Goal: Task Accomplishment & Management: Manage account settings

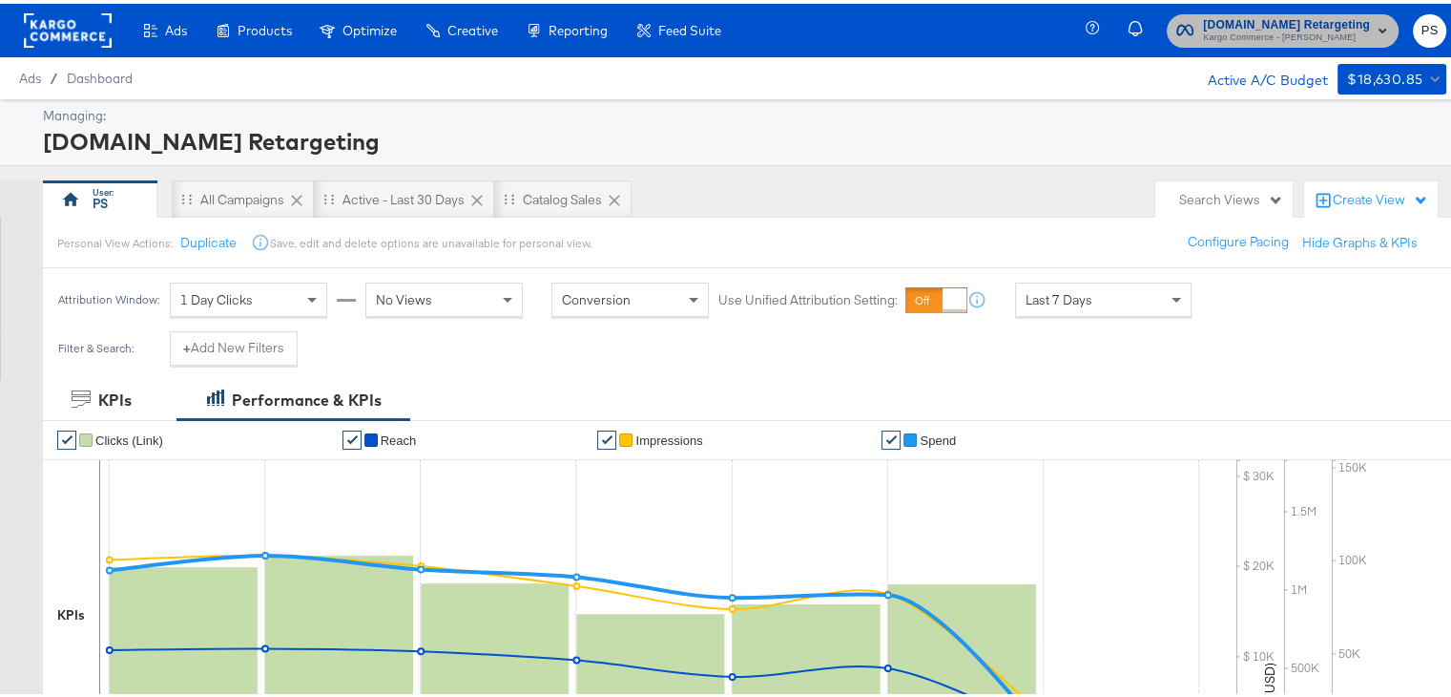
click at [1280, 27] on span "Kargo Commerce - [PERSON_NAME]" at bounding box center [1286, 34] width 167 height 15
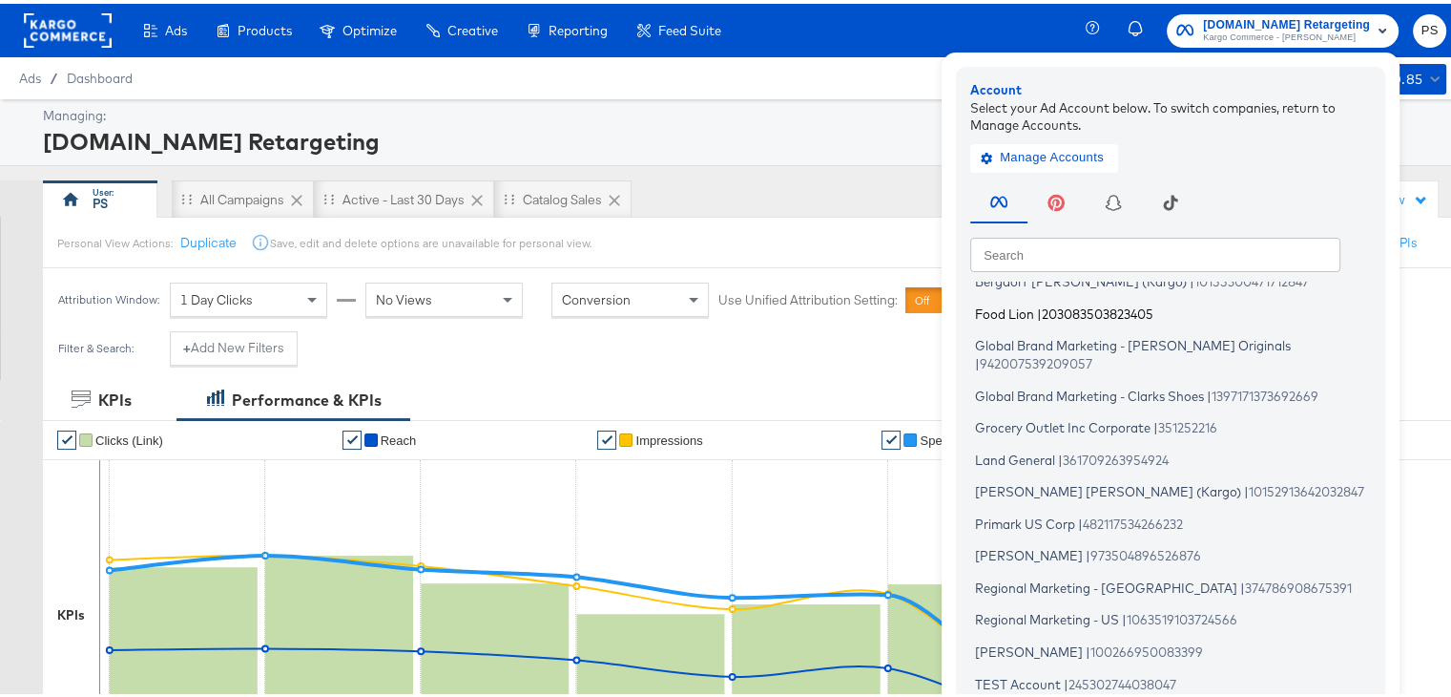
scroll to position [145, 0]
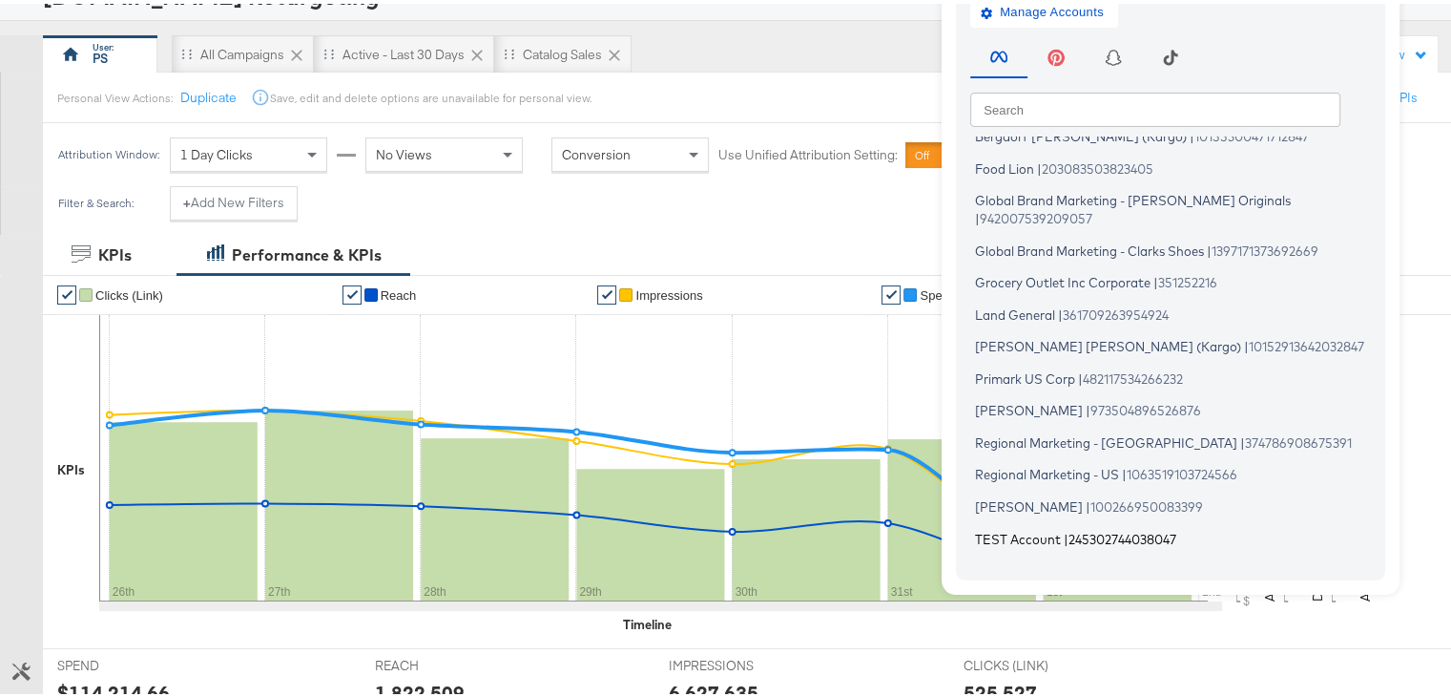
click at [1001, 527] on span "TEST Account" at bounding box center [1018, 534] width 86 height 15
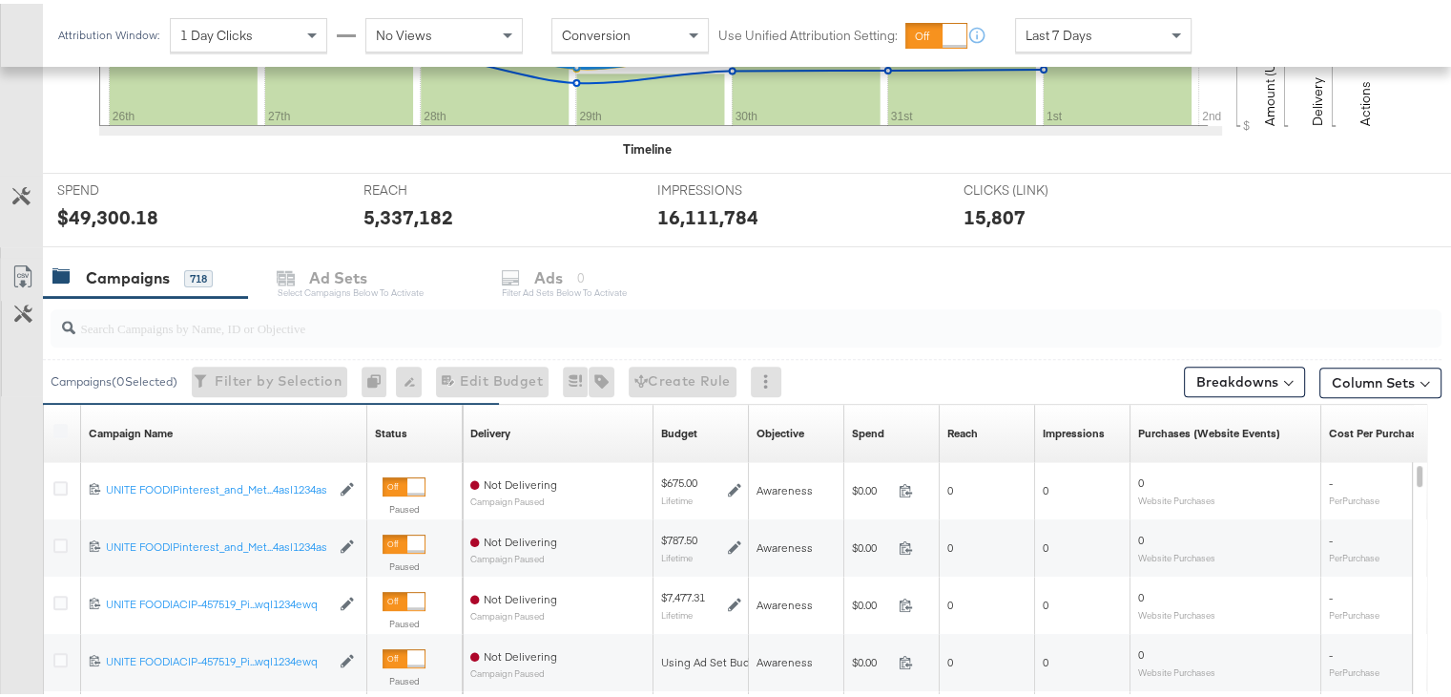
scroll to position [509, 0]
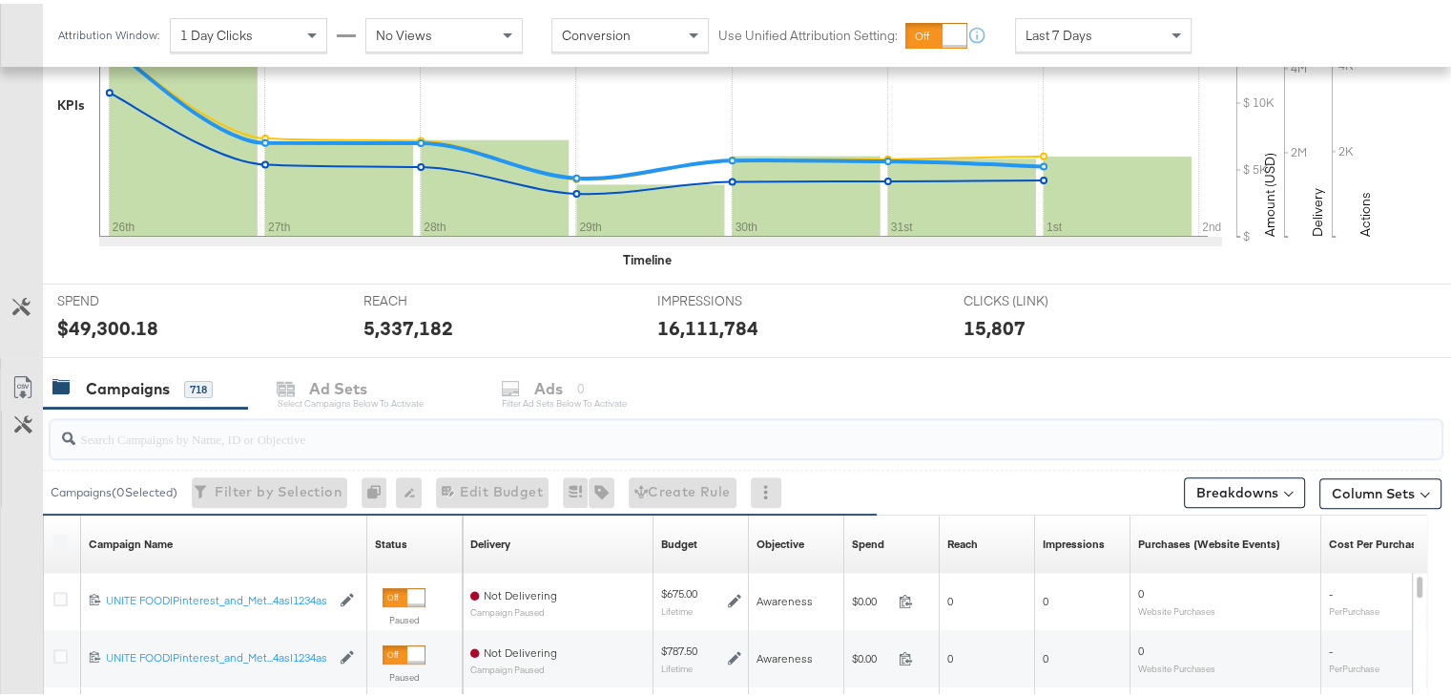
click at [255, 434] on input "search" at bounding box center [695, 426] width 1241 height 37
paste input "120230827523830307"
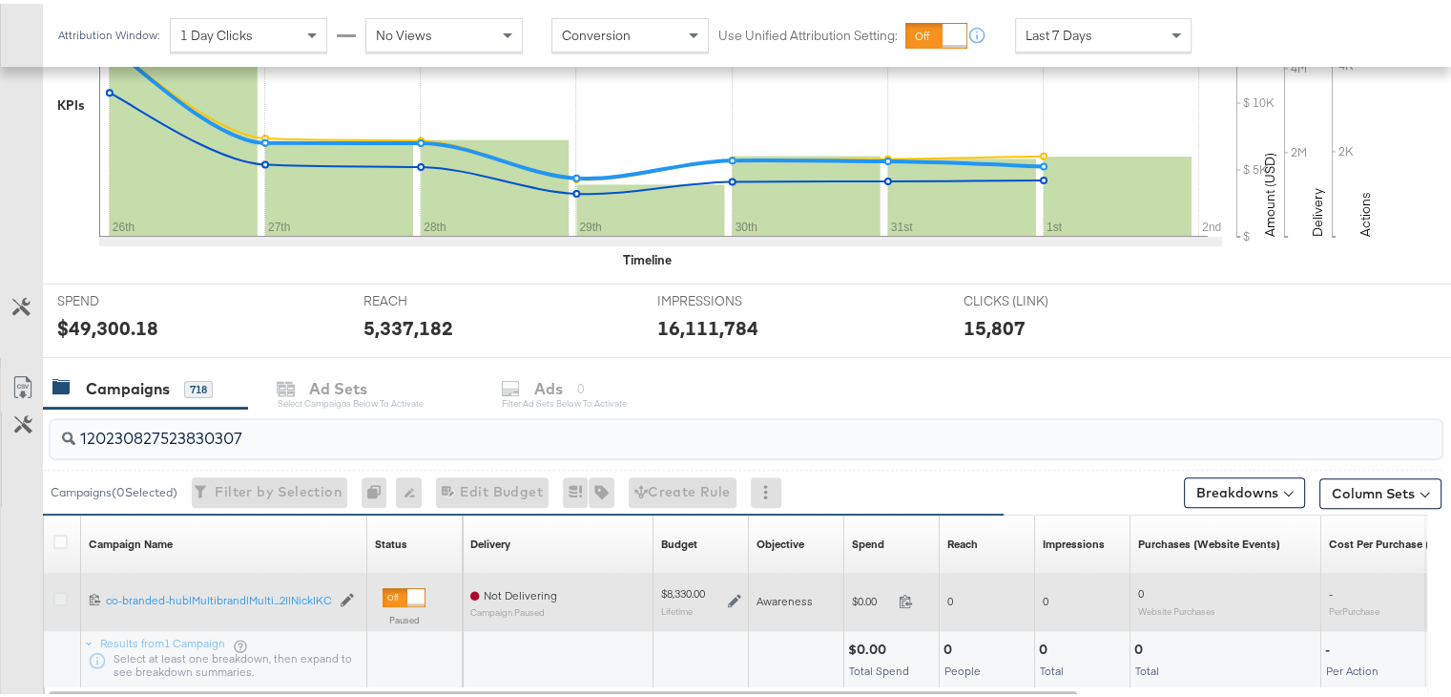
type input "120230827523830307"
click at [54, 592] on icon at bounding box center [60, 595] width 14 height 14
click at [0, 0] on input "checkbox" at bounding box center [0, 0] width 0 height 0
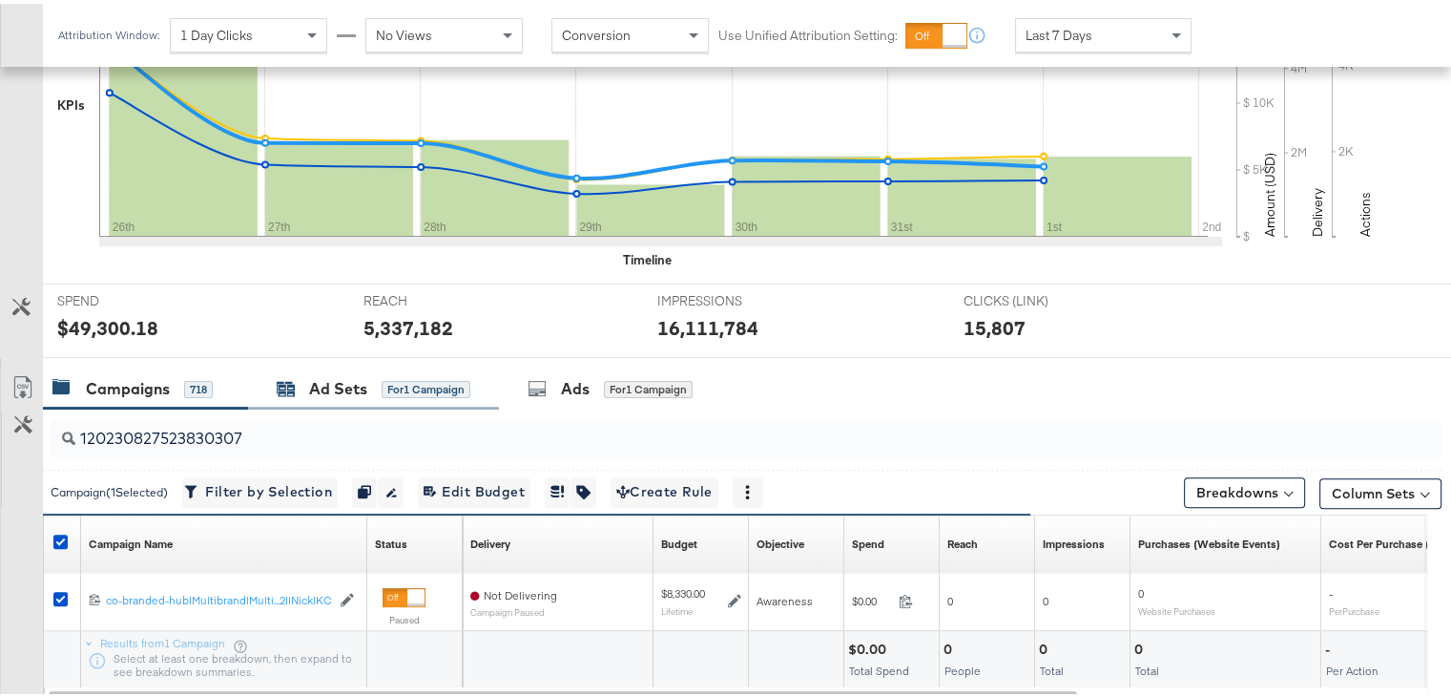
click at [313, 380] on div "Ad Sets" at bounding box center [338, 385] width 58 height 22
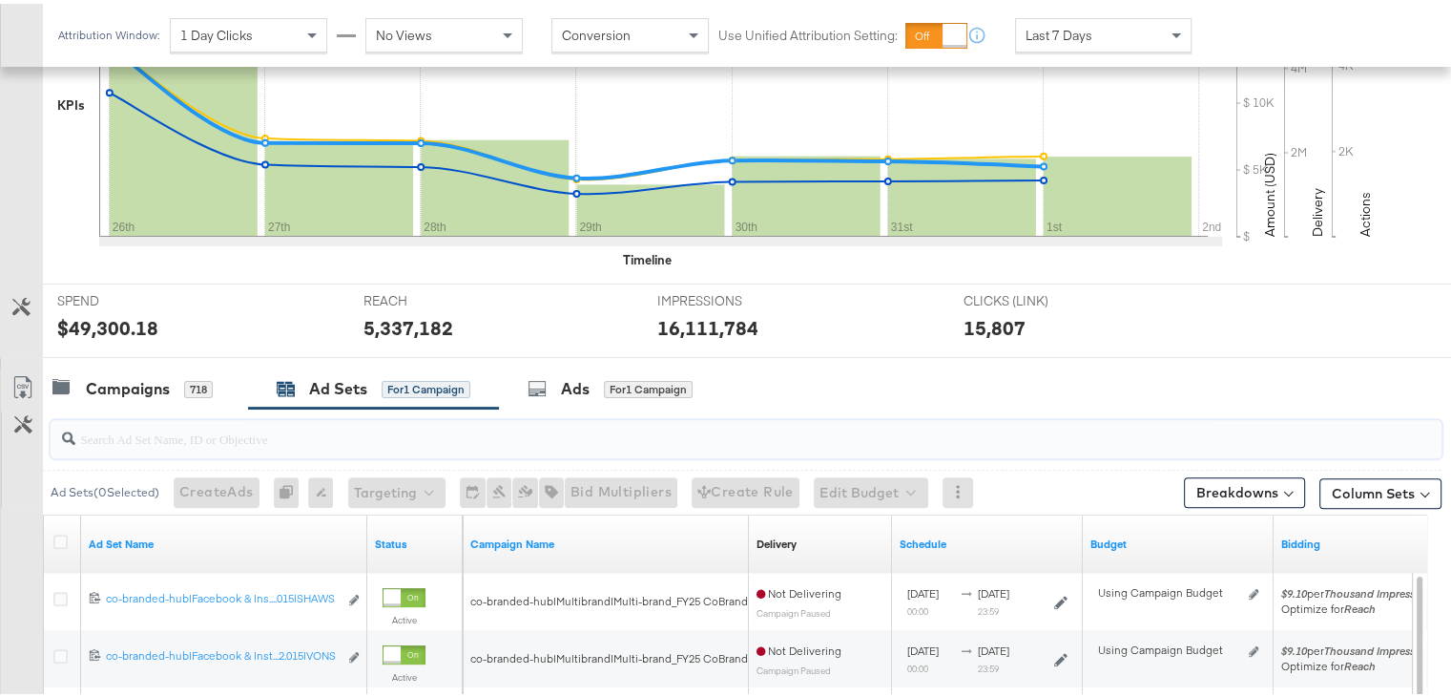
click at [222, 440] on input "search" at bounding box center [695, 426] width 1241 height 37
paste input "co-branded-hub|Facebook & Instagram|Social Media|FBIG - Premium Carousel & Prod…"
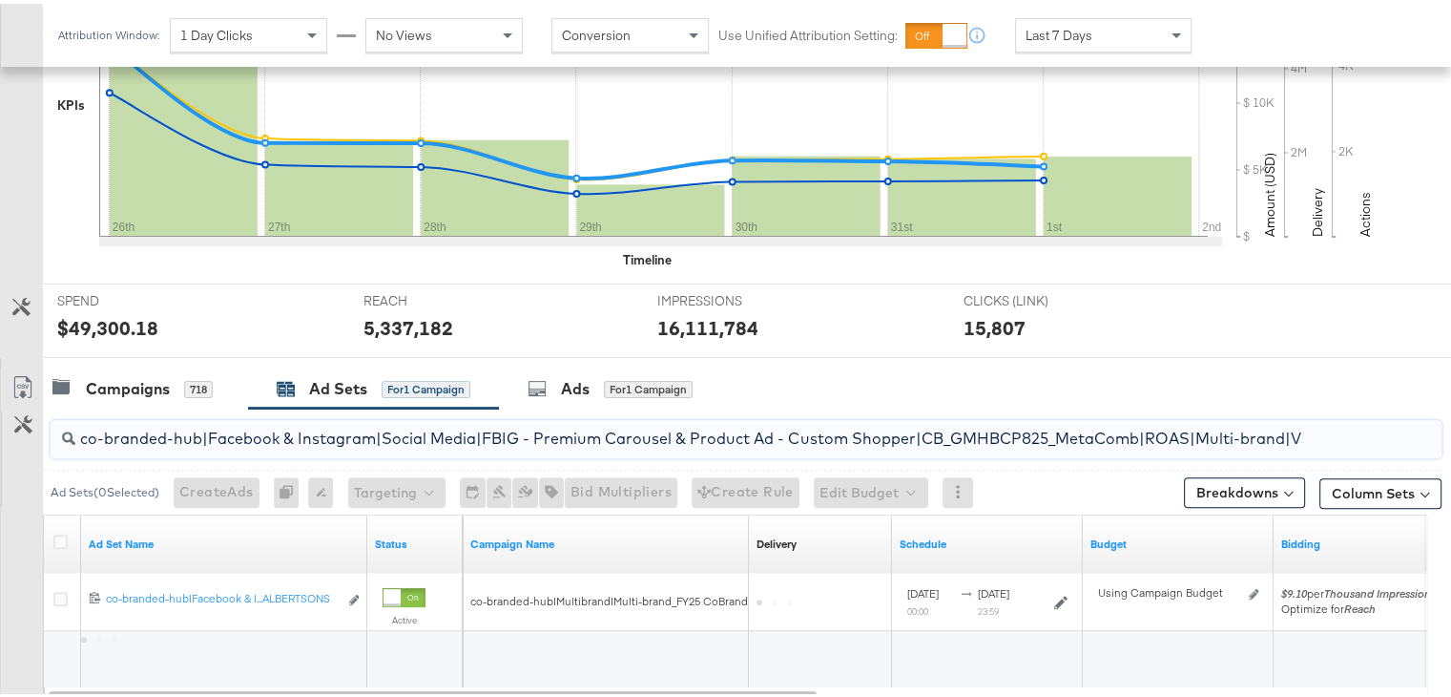
scroll to position [0, 760]
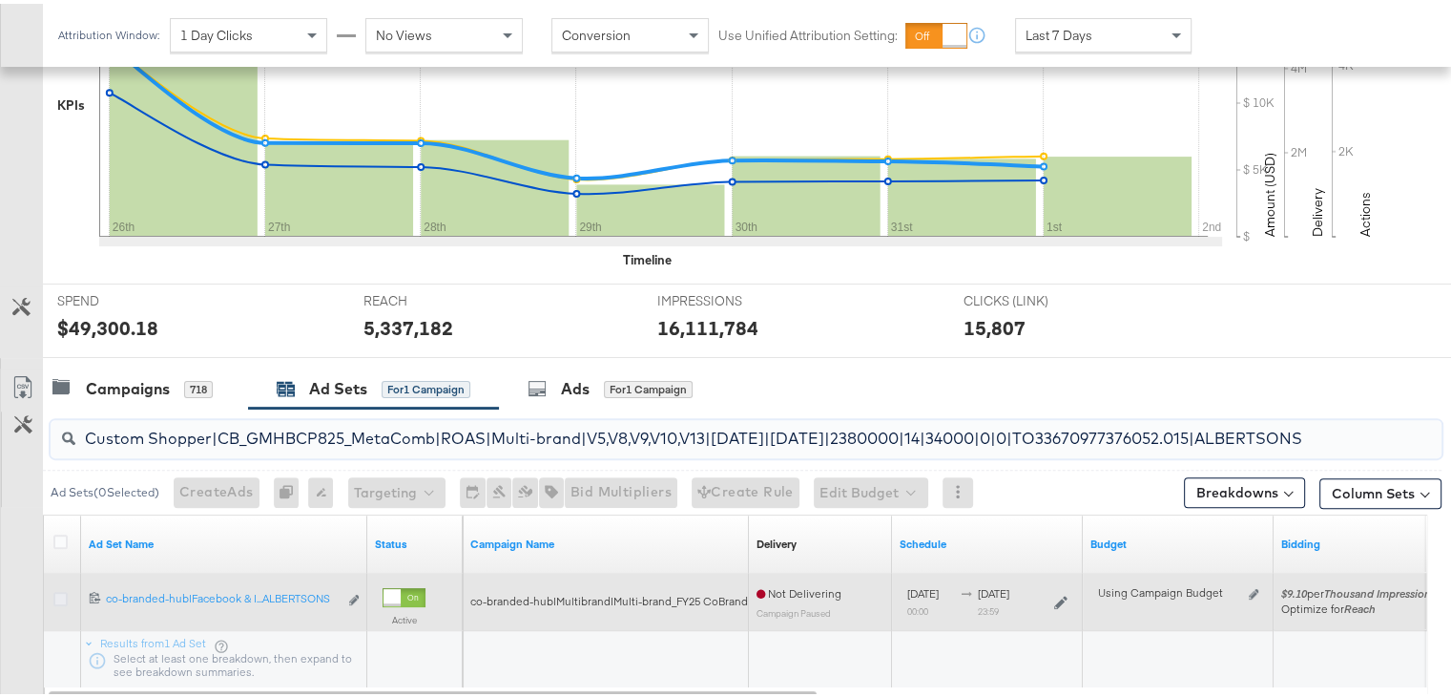
type input "co-branded-hub|Facebook & Instagram|Social Media|FBIG - Premium Carousel & Prod…"
click at [58, 590] on icon at bounding box center [60, 595] width 14 height 14
click at [0, 0] on input "checkbox" at bounding box center [0, 0] width 0 height 0
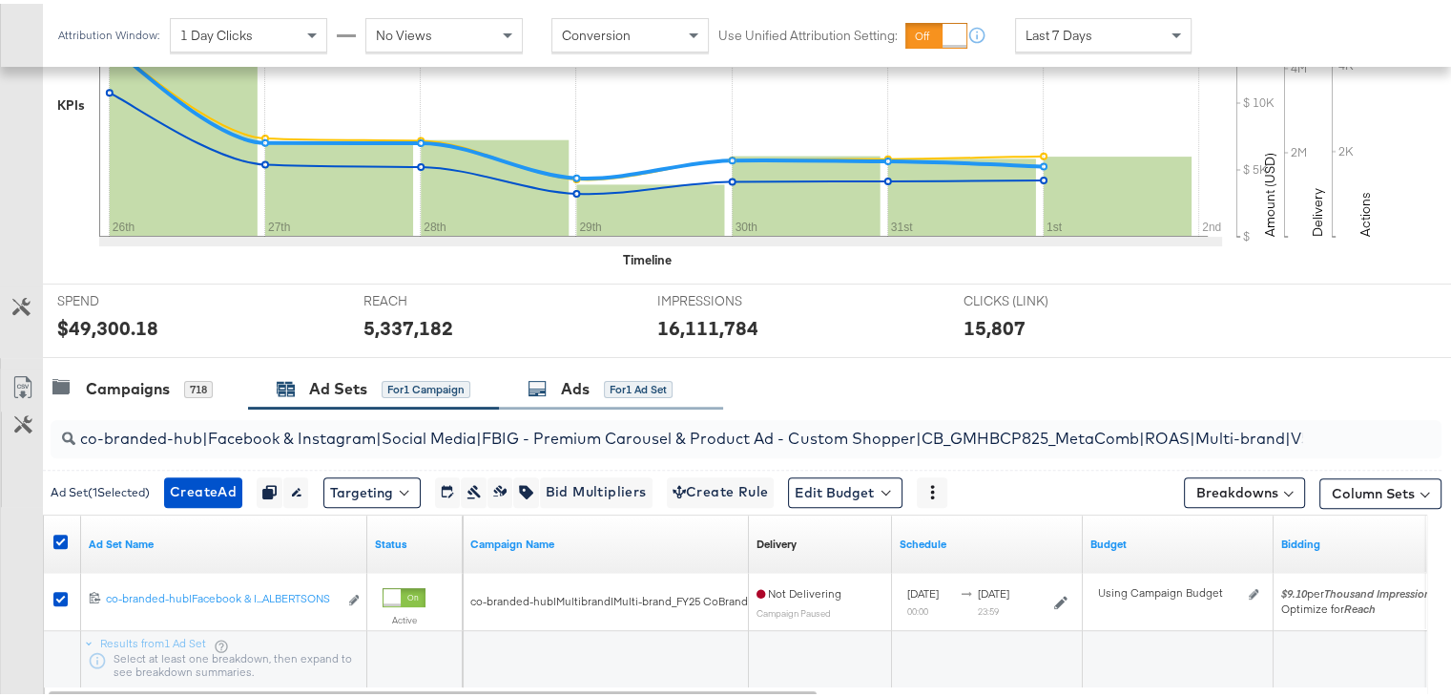
click at [565, 378] on div "Ads" at bounding box center [575, 385] width 29 height 22
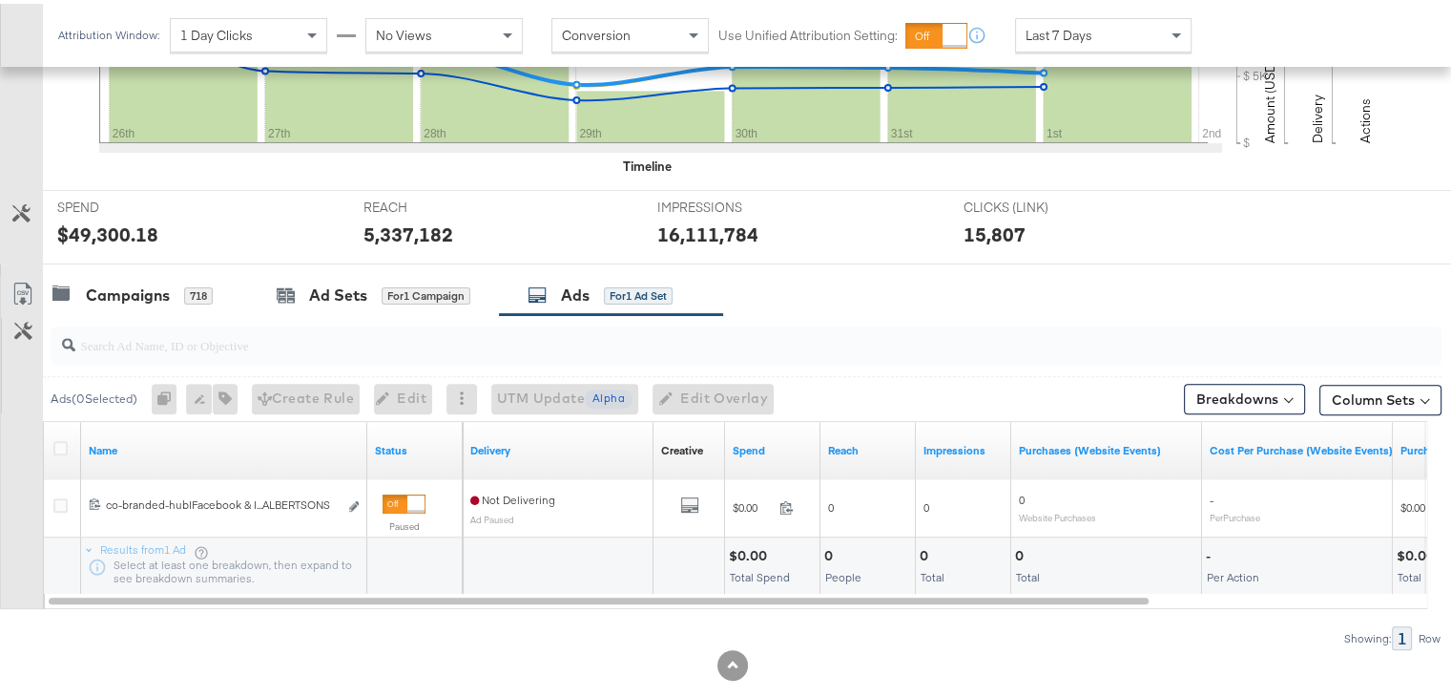
scroll to position [634, 0]
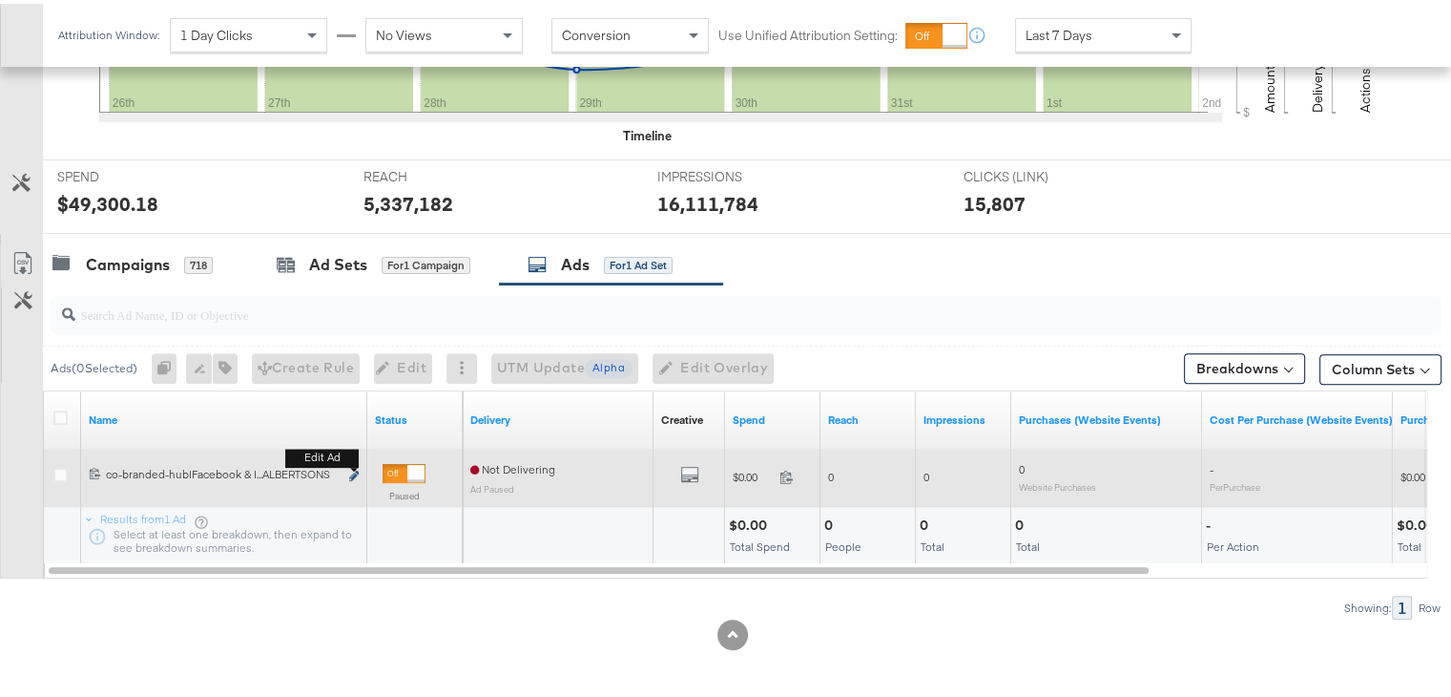
click at [352, 464] on b "Edit ad" at bounding box center [321, 454] width 73 height 20
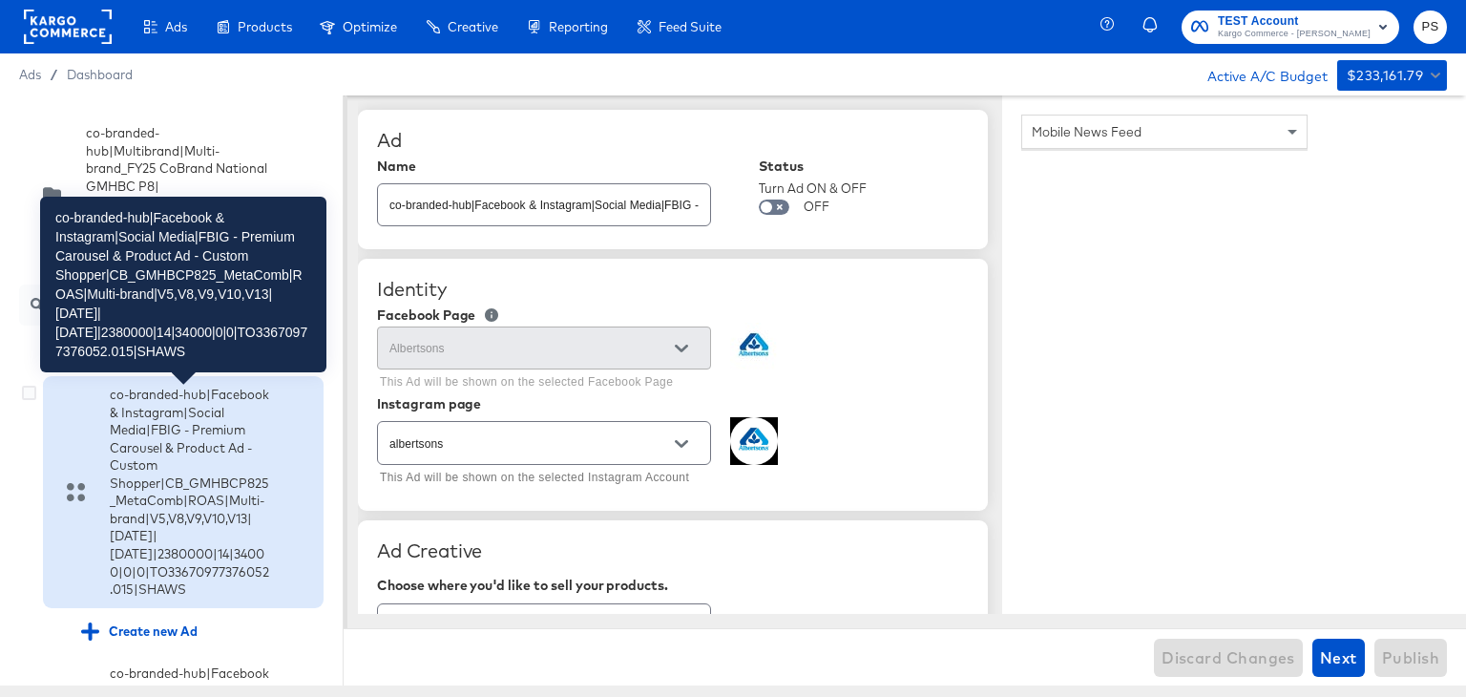
click at [140, 457] on div "co-branded-hub|Facebook & Instagram|Social Media|FBIG - Premium Carousel & Prod…" at bounding box center [190, 491] width 161 height 213
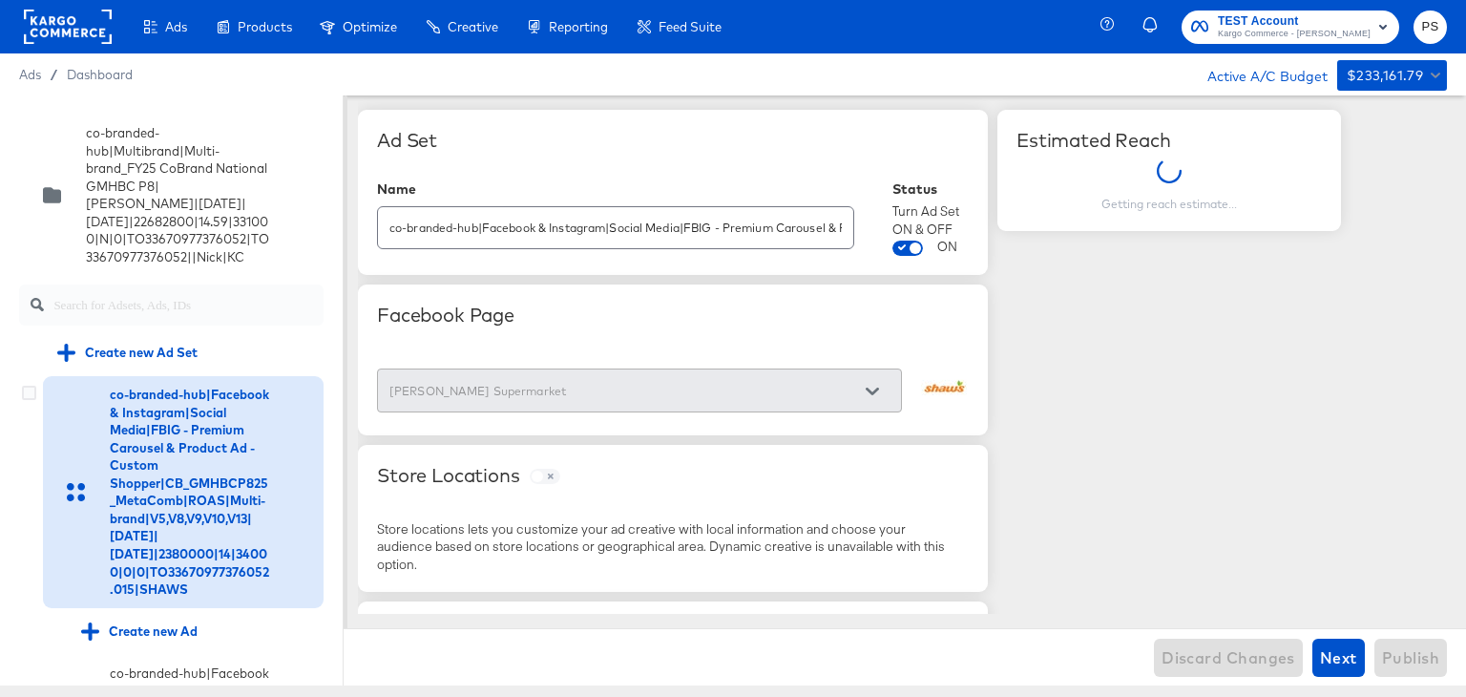
scroll to position [27, 0]
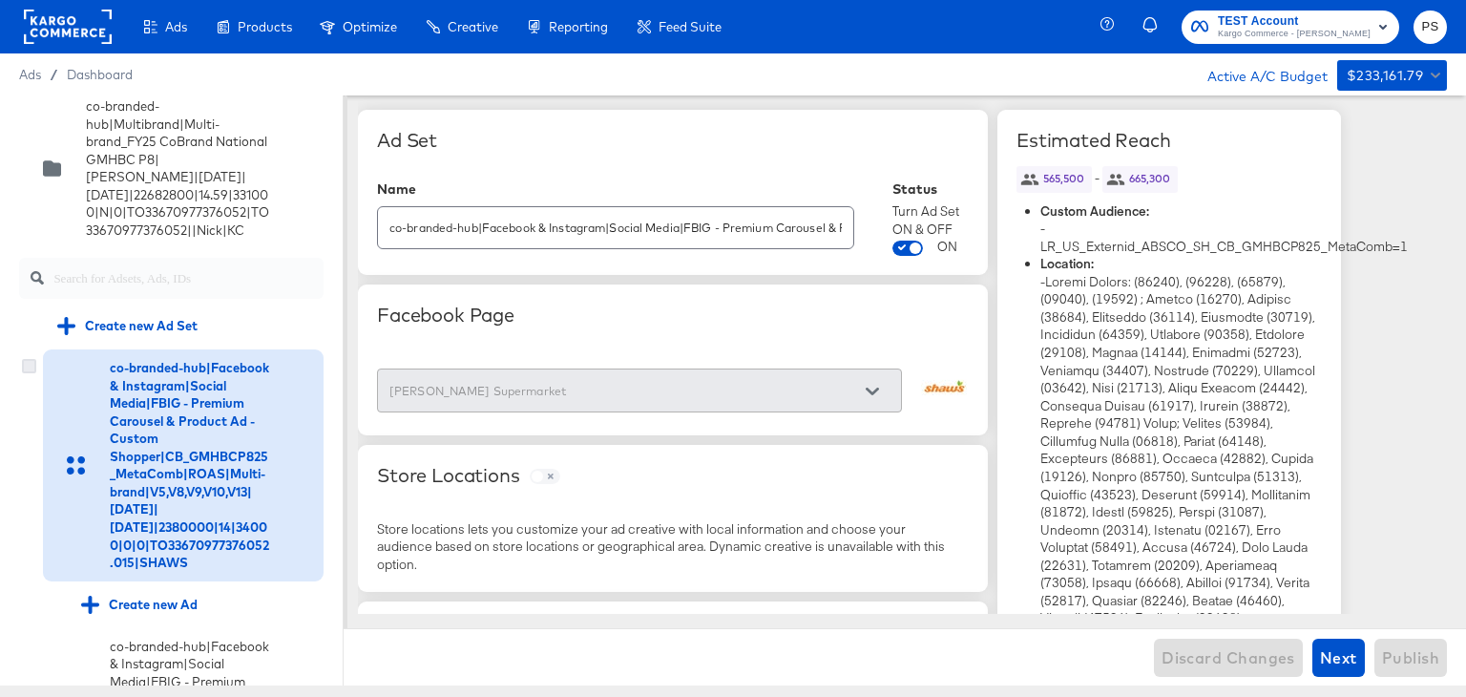
click at [30, 370] on icon at bounding box center [29, 366] width 14 height 14
click at [0, 0] on input "checkbox" at bounding box center [0, 0] width 0 height 0
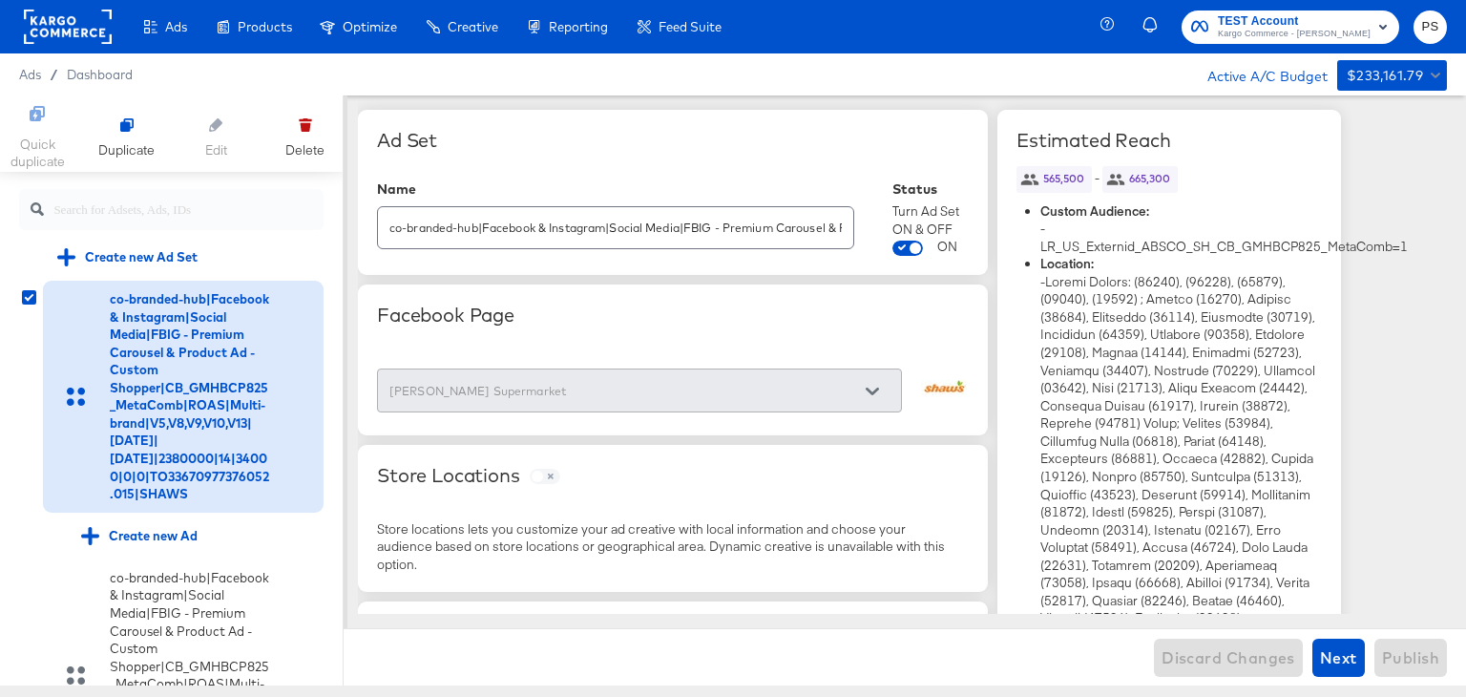
scroll to position [168, 0]
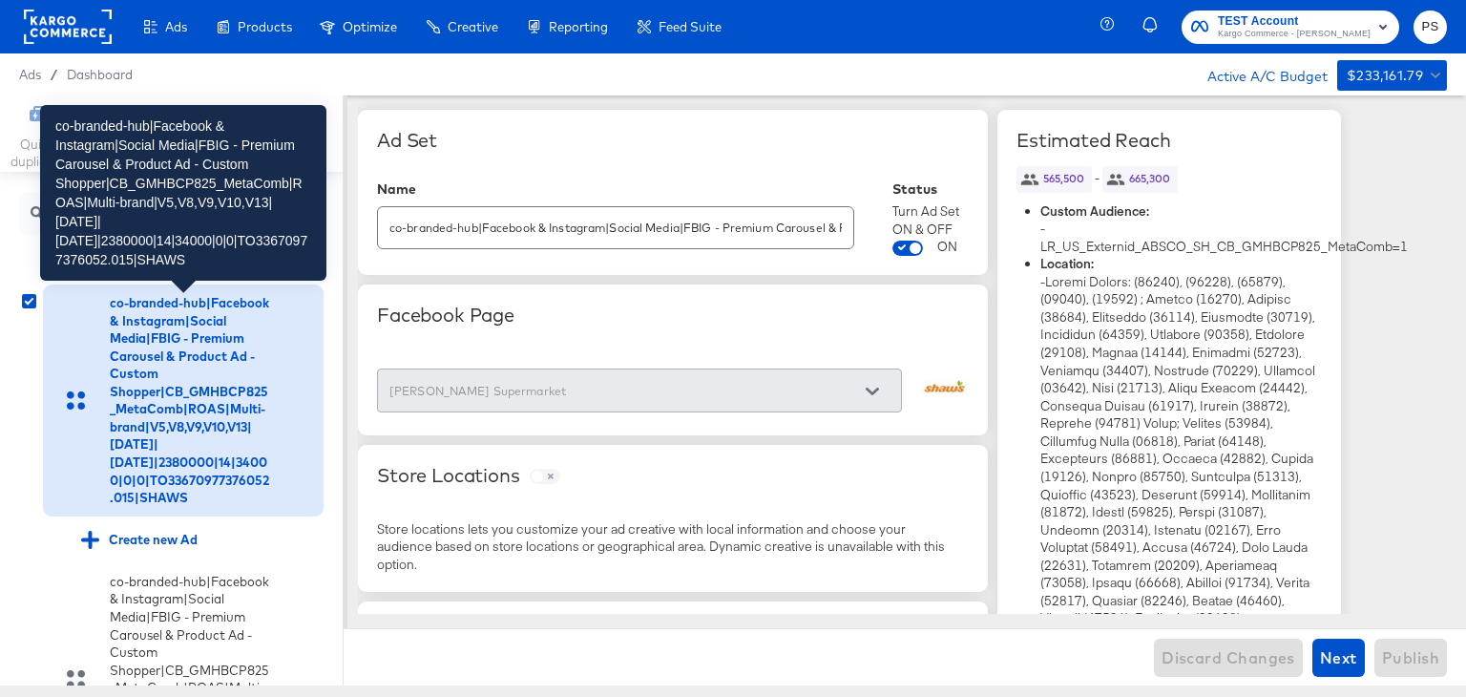
drag, startPoint x: 270, startPoint y: 461, endPoint x: 172, endPoint y: 382, distance: 126.2
click at [172, 382] on div "co-branded-hub|Facebook & Instagram|Social Media|FBIG - Premium Carousel & Prod…" at bounding box center [190, 400] width 161 height 213
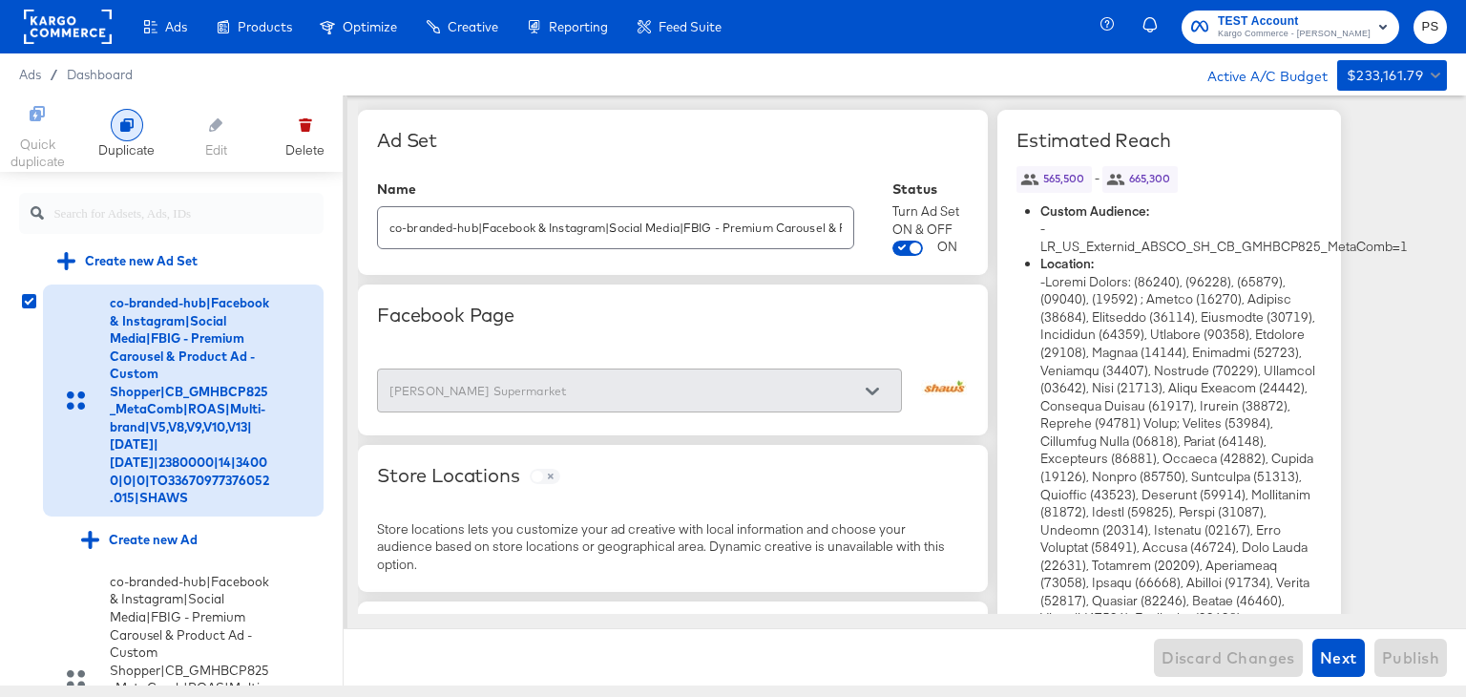
click at [117, 141] on div "Duplicate" at bounding box center [126, 150] width 56 height 18
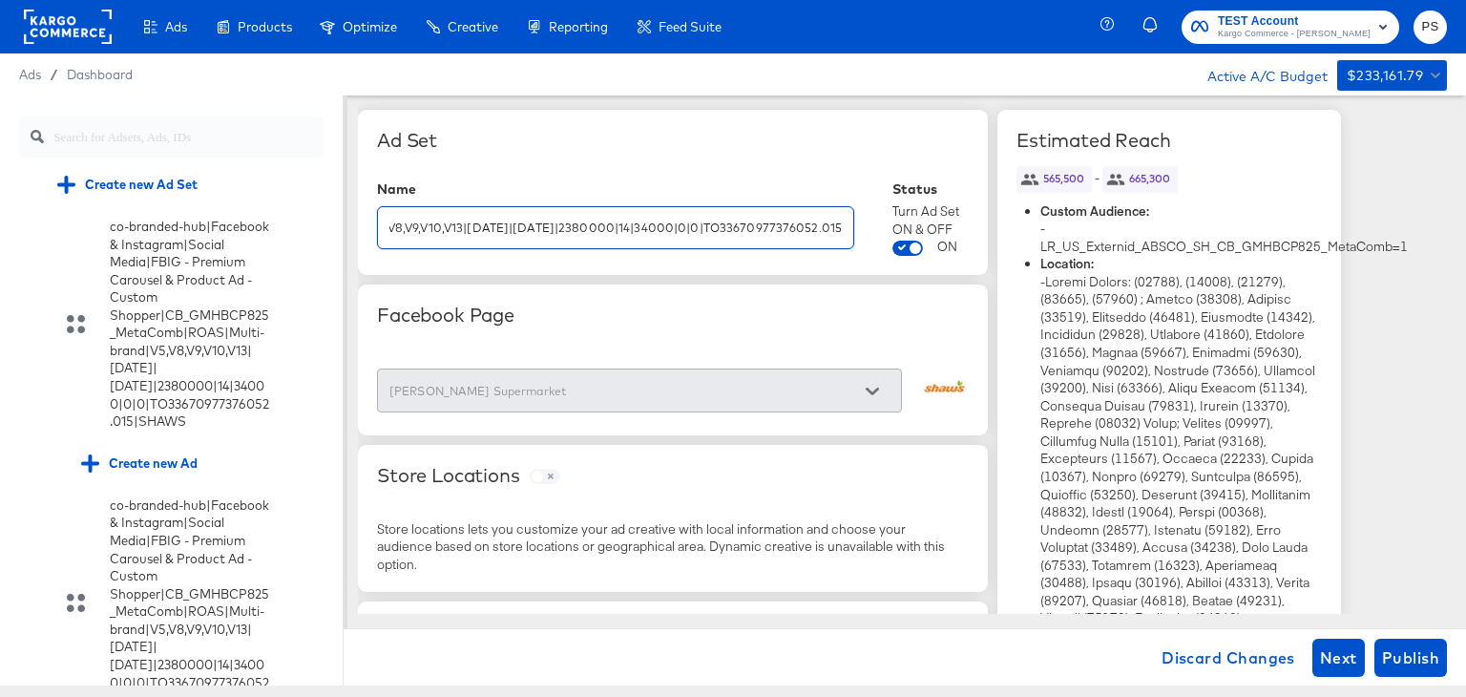
scroll to position [0, 1056]
drag, startPoint x: 630, startPoint y: 222, endPoint x: 889, endPoint y: 232, distance: 259.7
click at [889, 232] on div "Name co-branded-hub|Facebook & Instagram|Social Media|FBIG - Premium Carousel &…" at bounding box center [673, 218] width 592 height 74
click at [793, 213] on input "co-branded-hub|Facebook & Instagram|Social Media|FBIG - Premium Carousel & Prod…" at bounding box center [615, 219] width 475 height 41
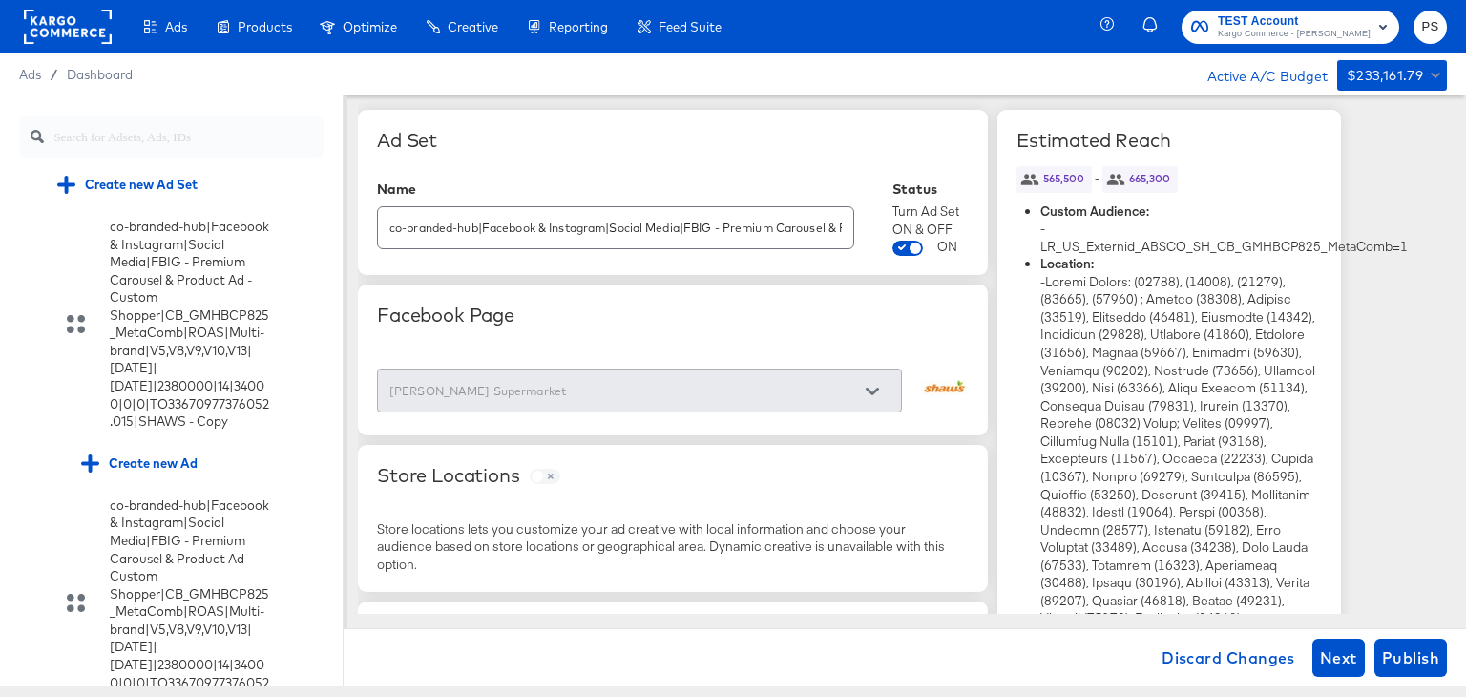
click at [873, 388] on div at bounding box center [872, 391] width 40 height 29
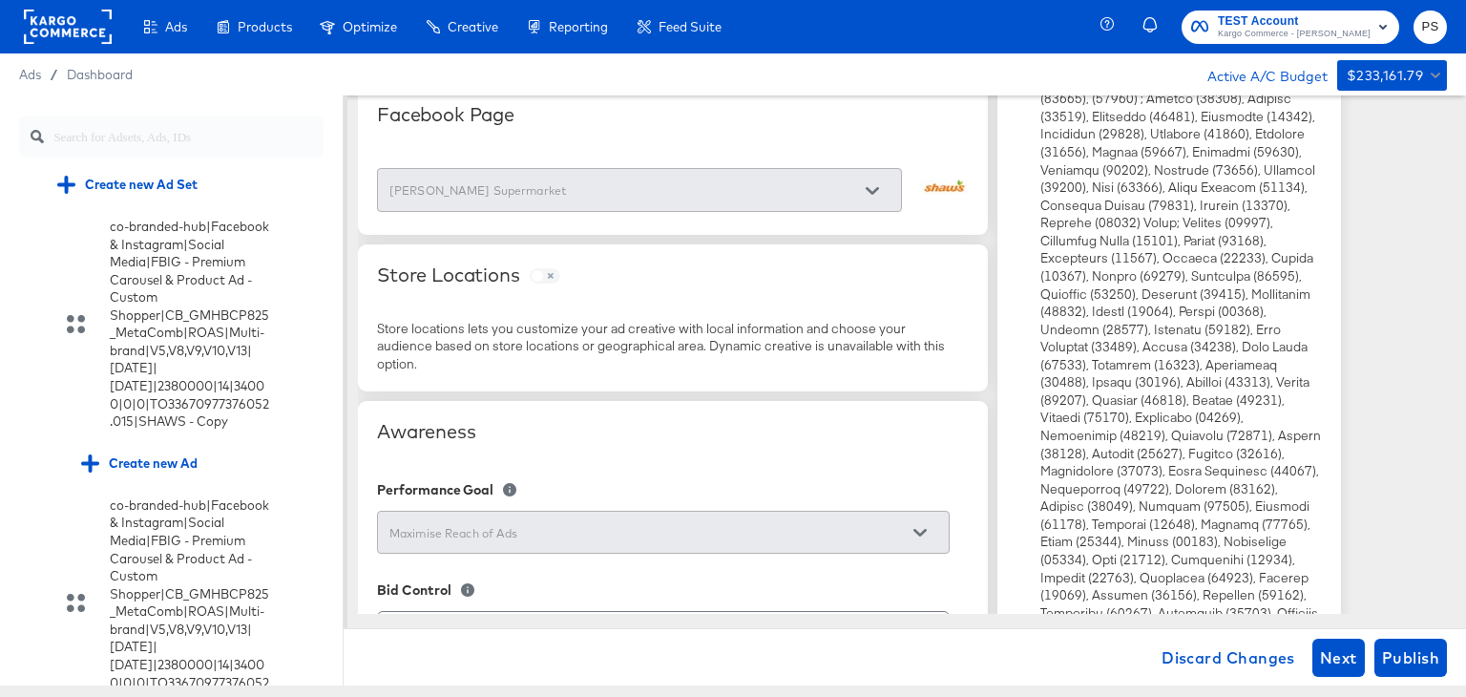
scroll to position [26, 0]
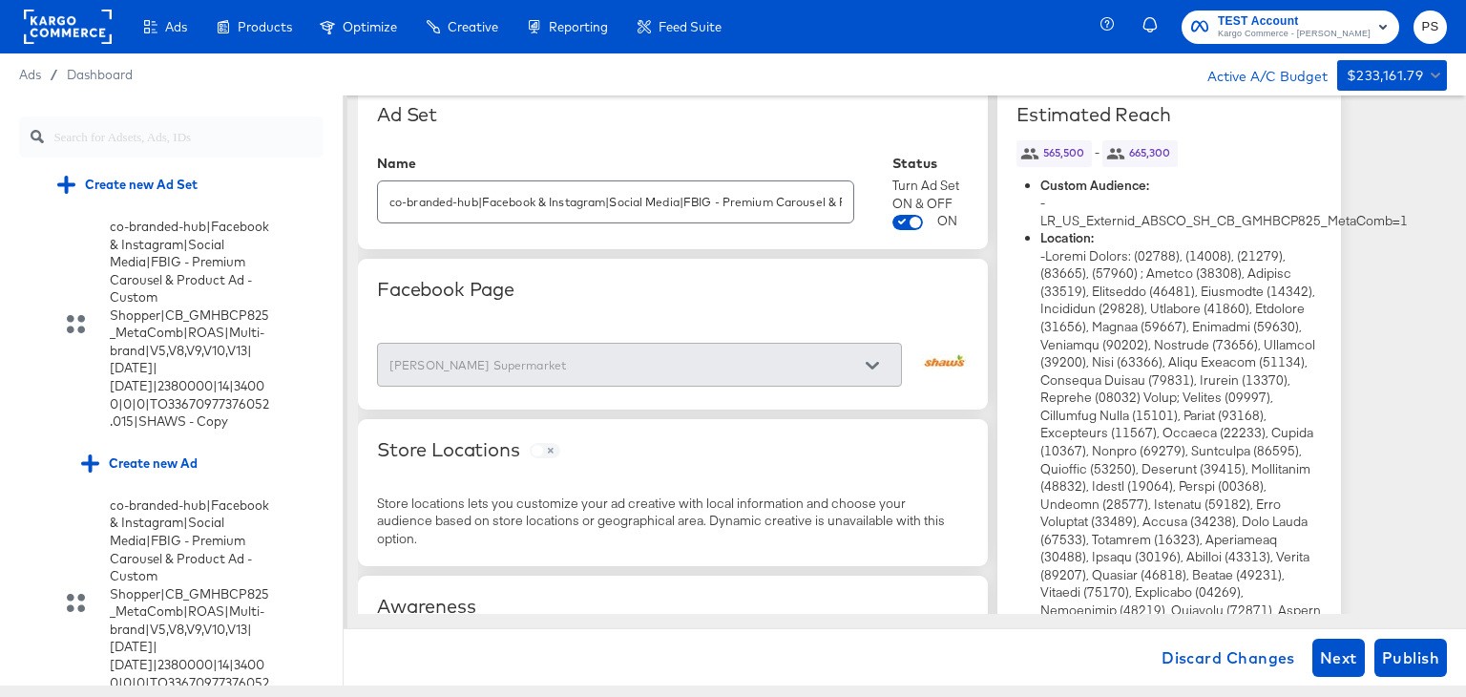
click at [870, 362] on div at bounding box center [872, 365] width 40 height 29
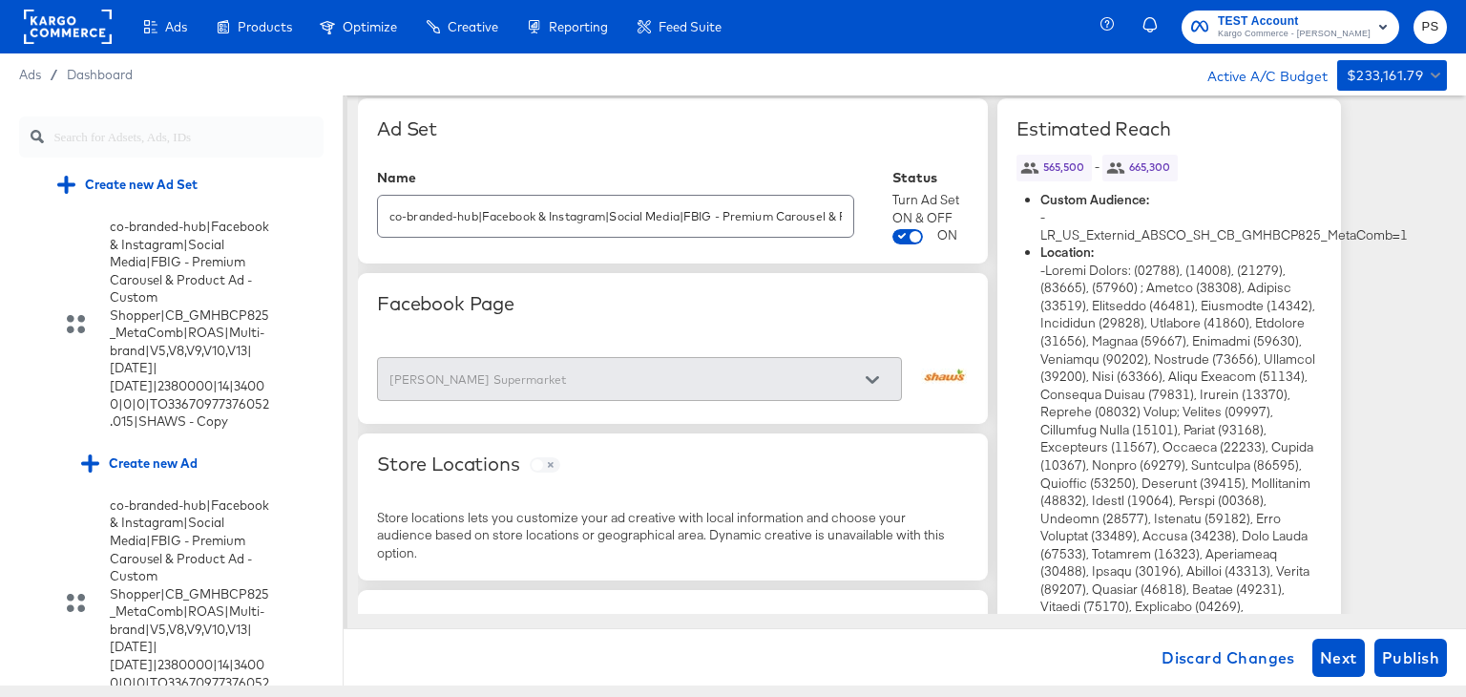
scroll to position [0, 0]
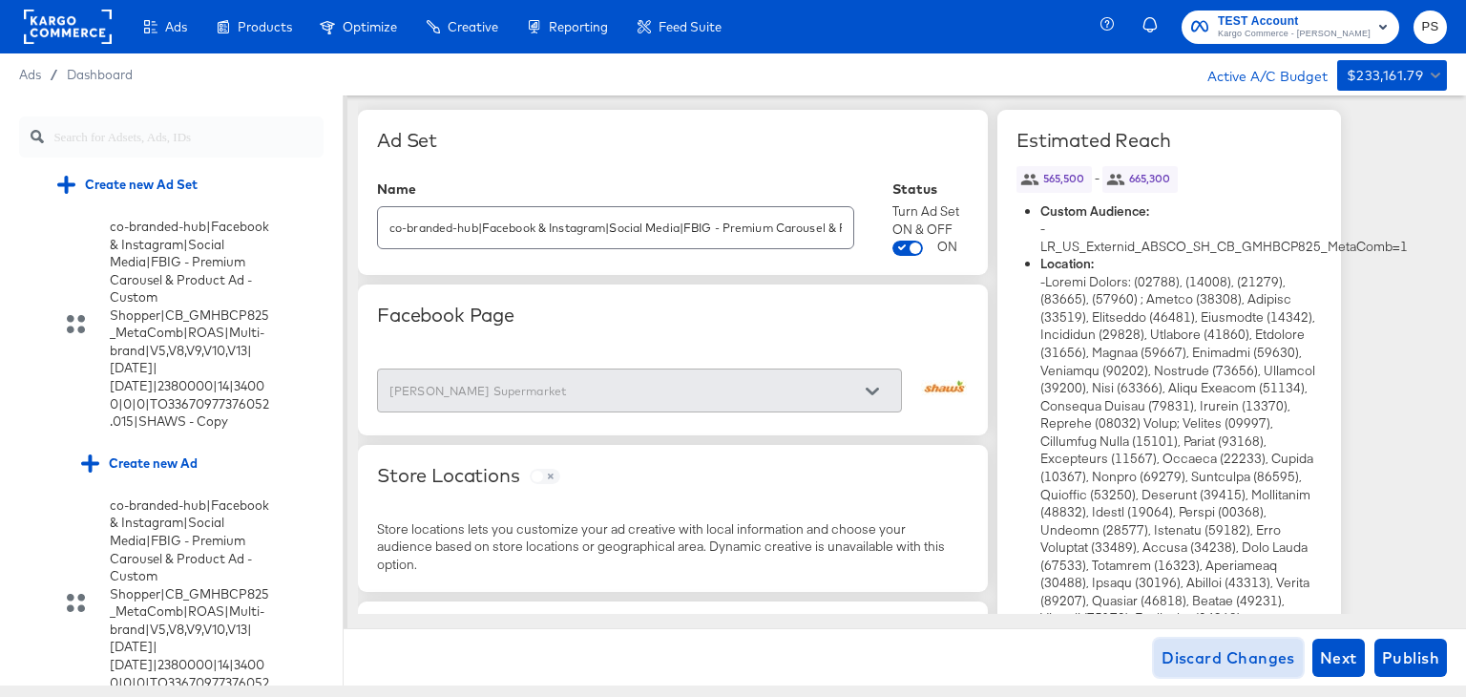
click at [1241, 663] on span "Discard Changes" at bounding box center [1228, 657] width 134 height 27
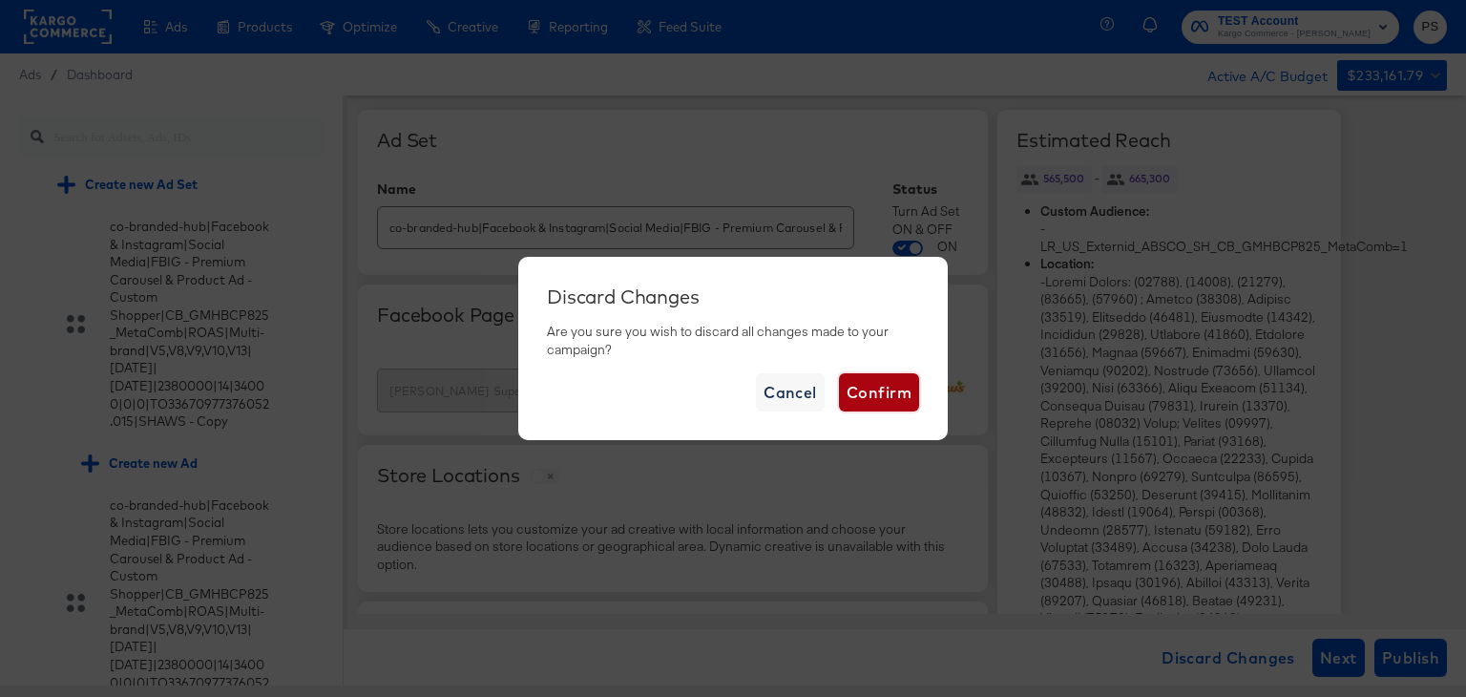
click at [878, 400] on span "Confirm" at bounding box center [878, 392] width 65 height 27
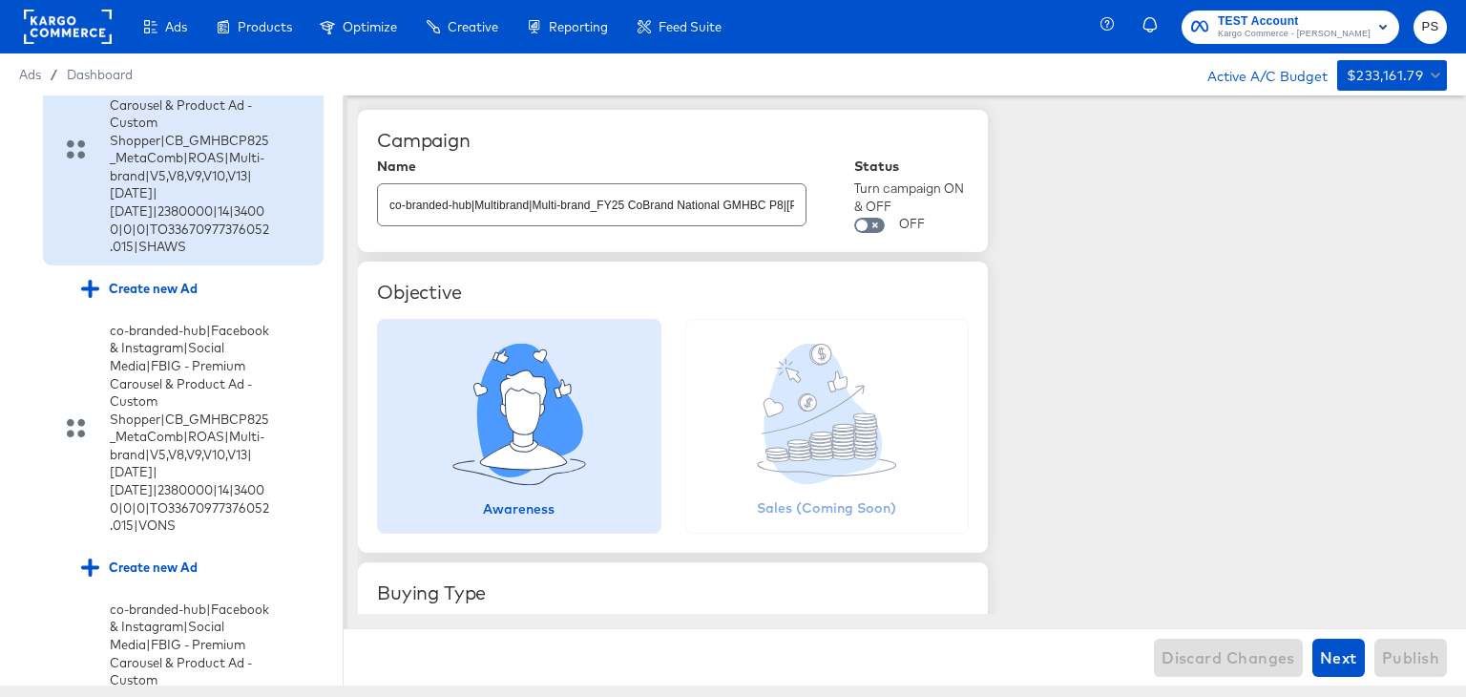
scroll to position [359, 0]
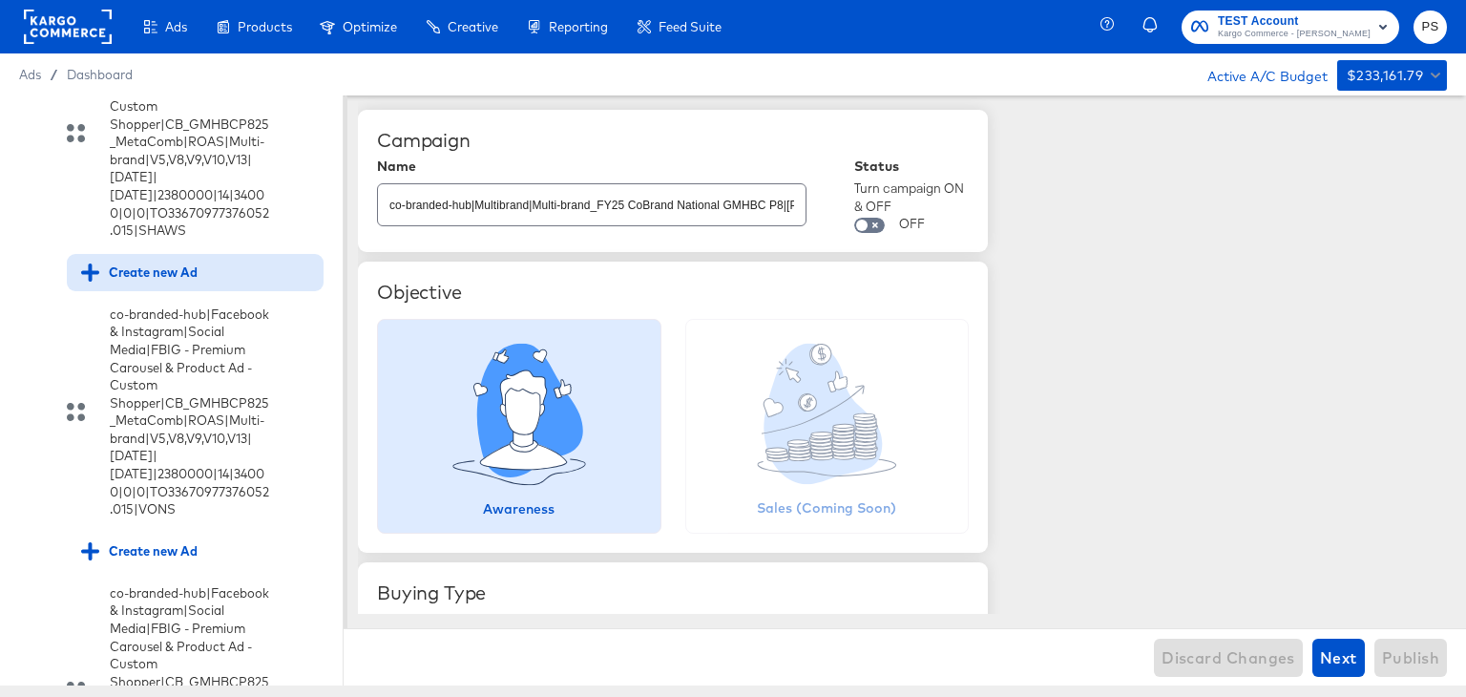
click at [176, 281] on div "Create new Ad" at bounding box center [139, 272] width 116 height 18
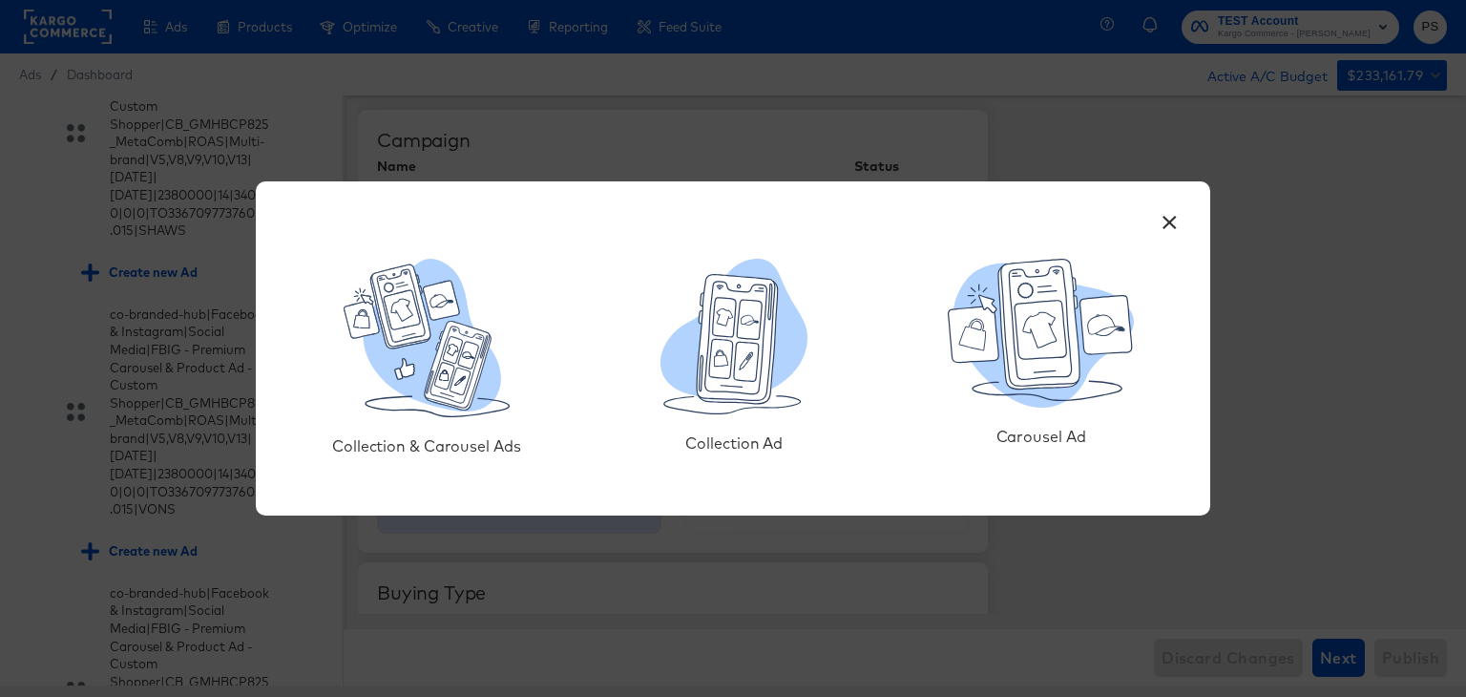
click at [1171, 218] on button "×" at bounding box center [1169, 217] width 34 height 34
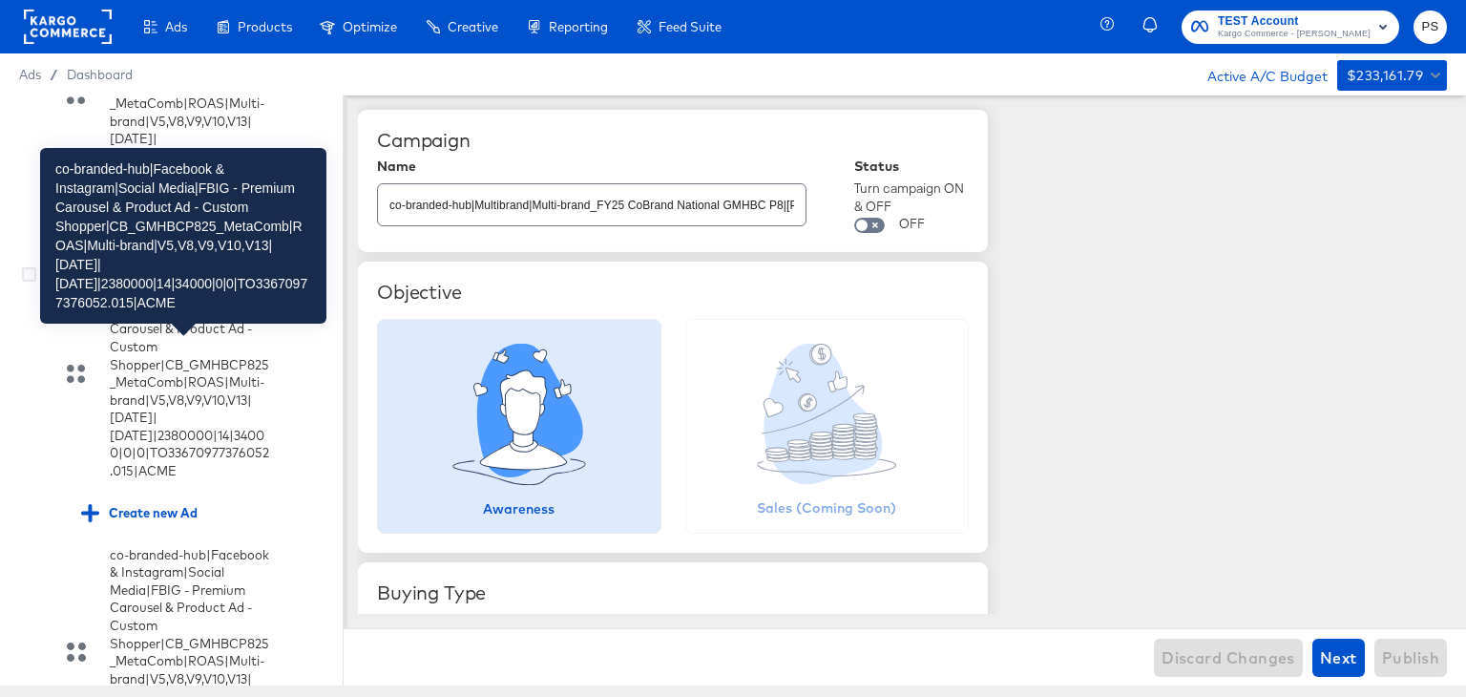
scroll to position [1008, 0]
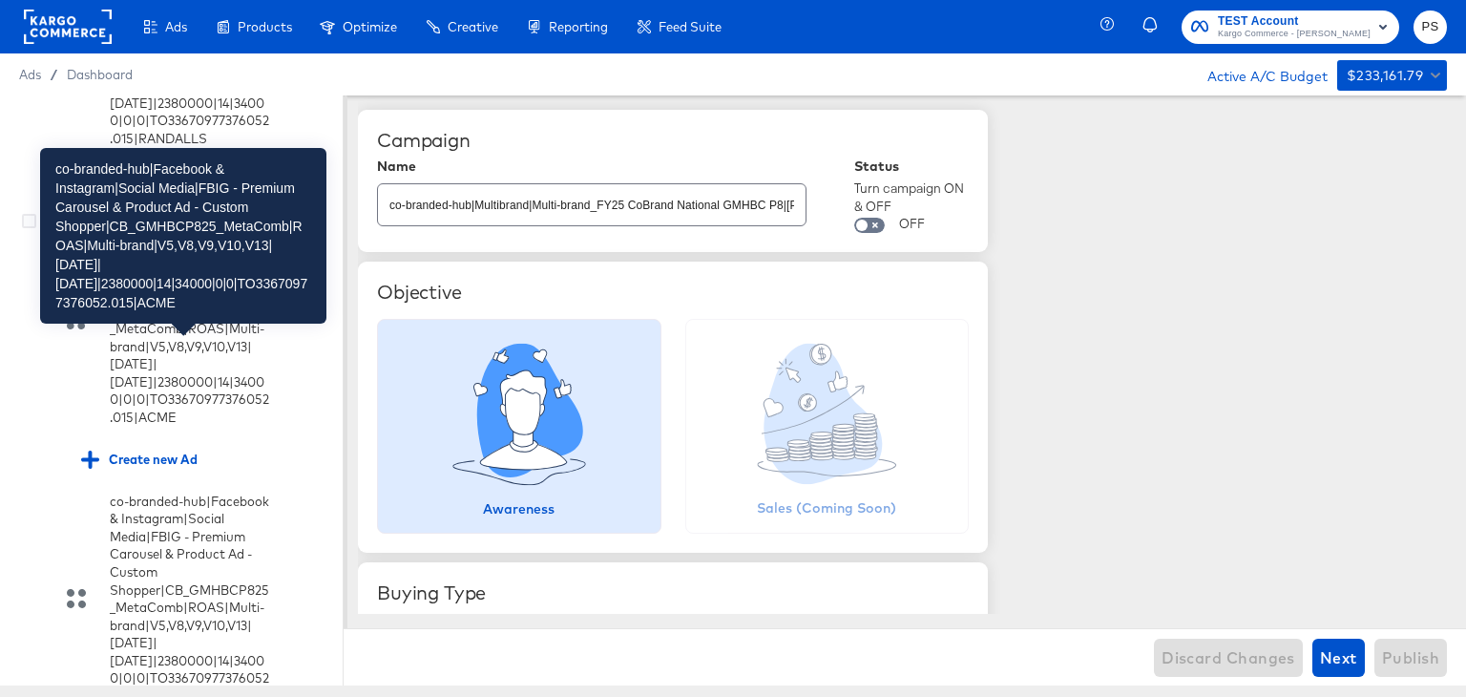
click at [239, 426] on div "co-branded-hub|Facebook & Instagram|Social Media|FBIG - Premium Carousel & Prod…" at bounding box center [190, 320] width 161 height 213
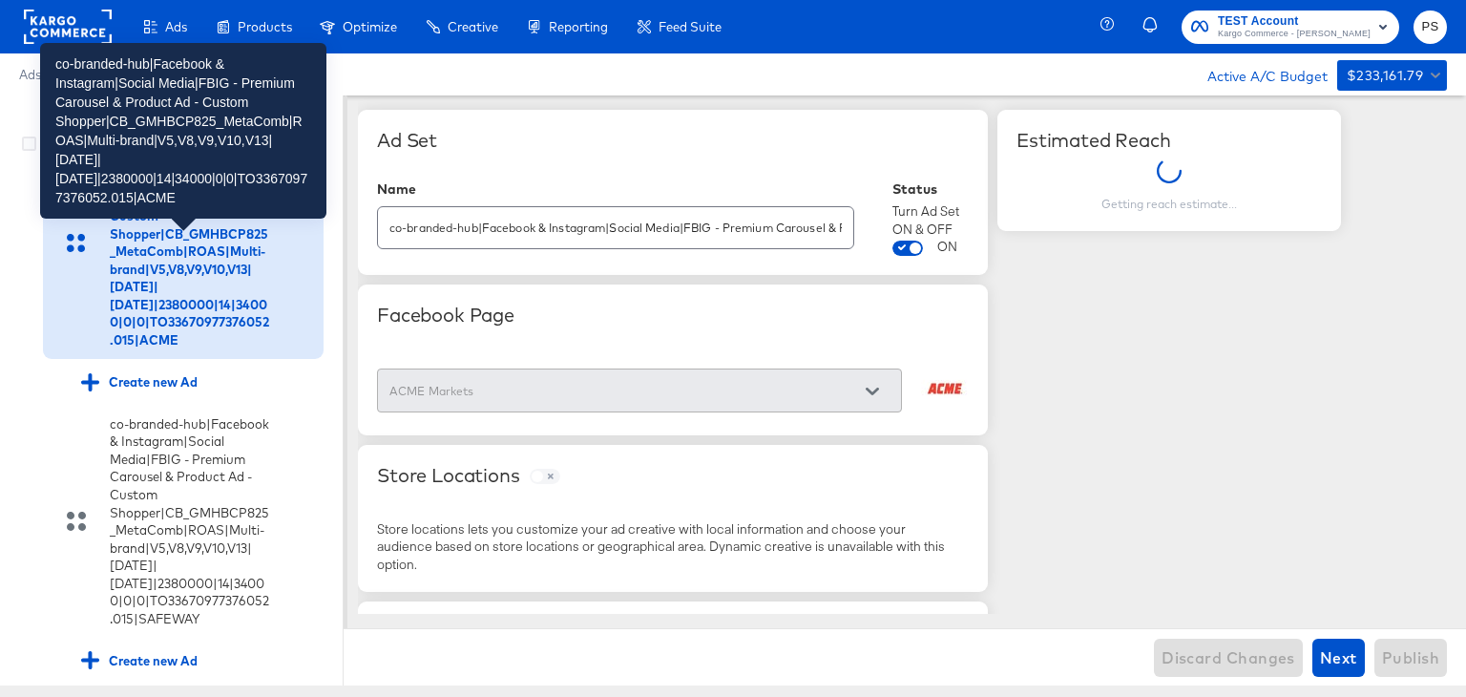
scroll to position [1103, 0]
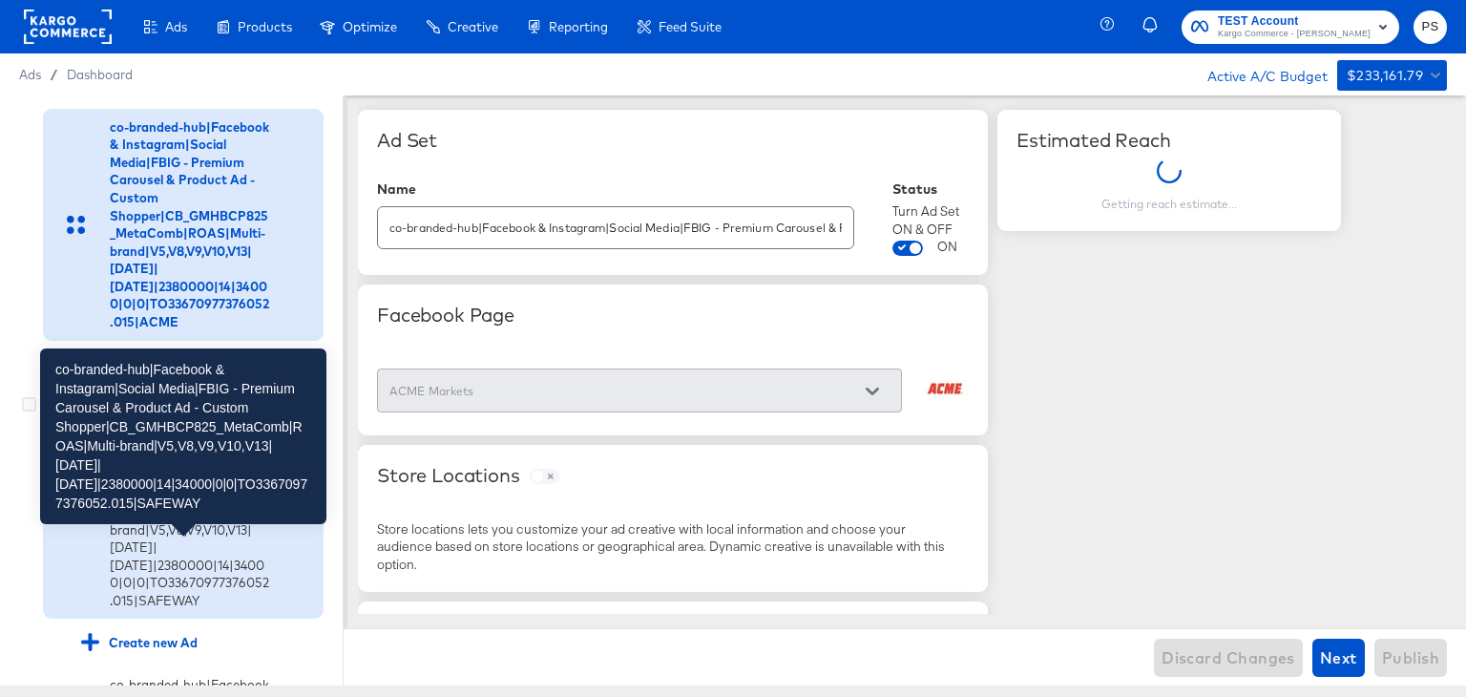
click at [188, 610] on div "co-branded-hub|Facebook & Instagram|Social Media|FBIG - Premium Carousel & Prod…" at bounding box center [190, 503] width 161 height 213
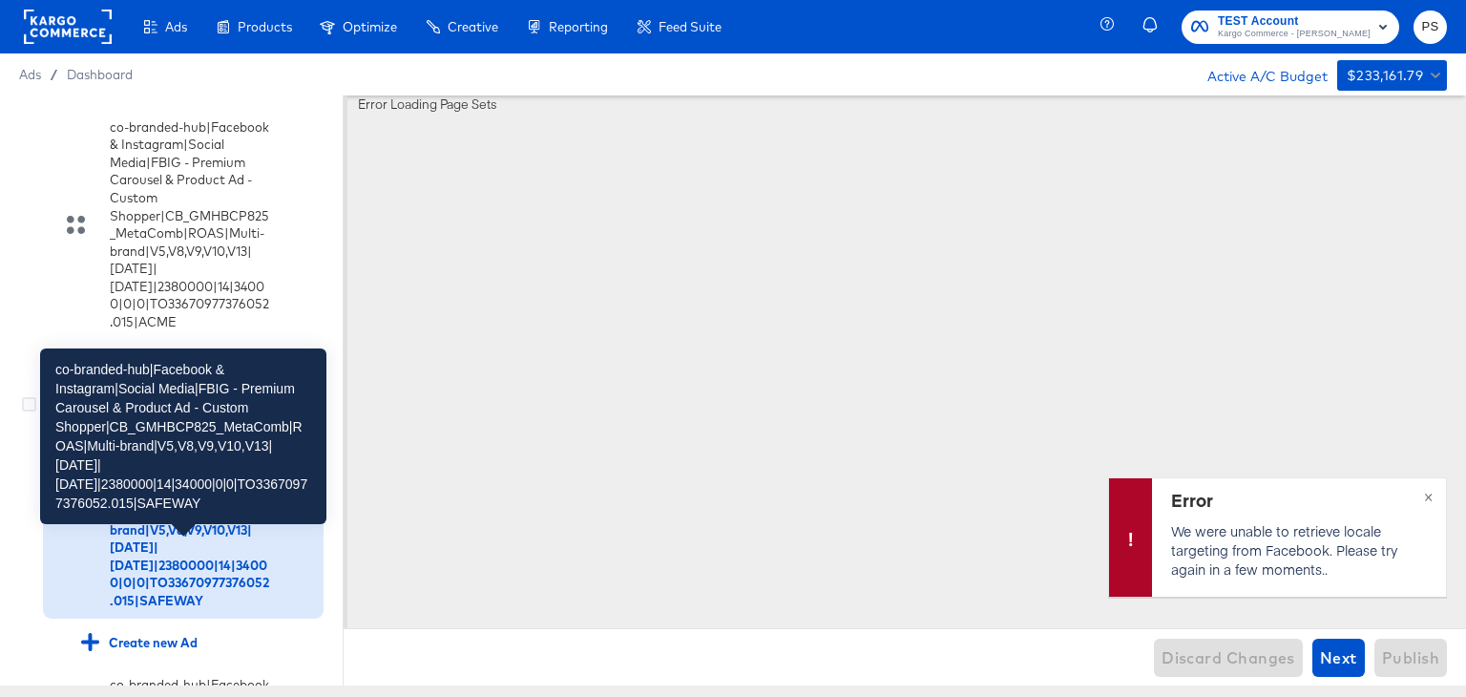
click at [188, 610] on div "co-branded-hub|Facebook & Instagram|Social Media|FBIG - Premium Carousel & Prod…" at bounding box center [190, 503] width 161 height 213
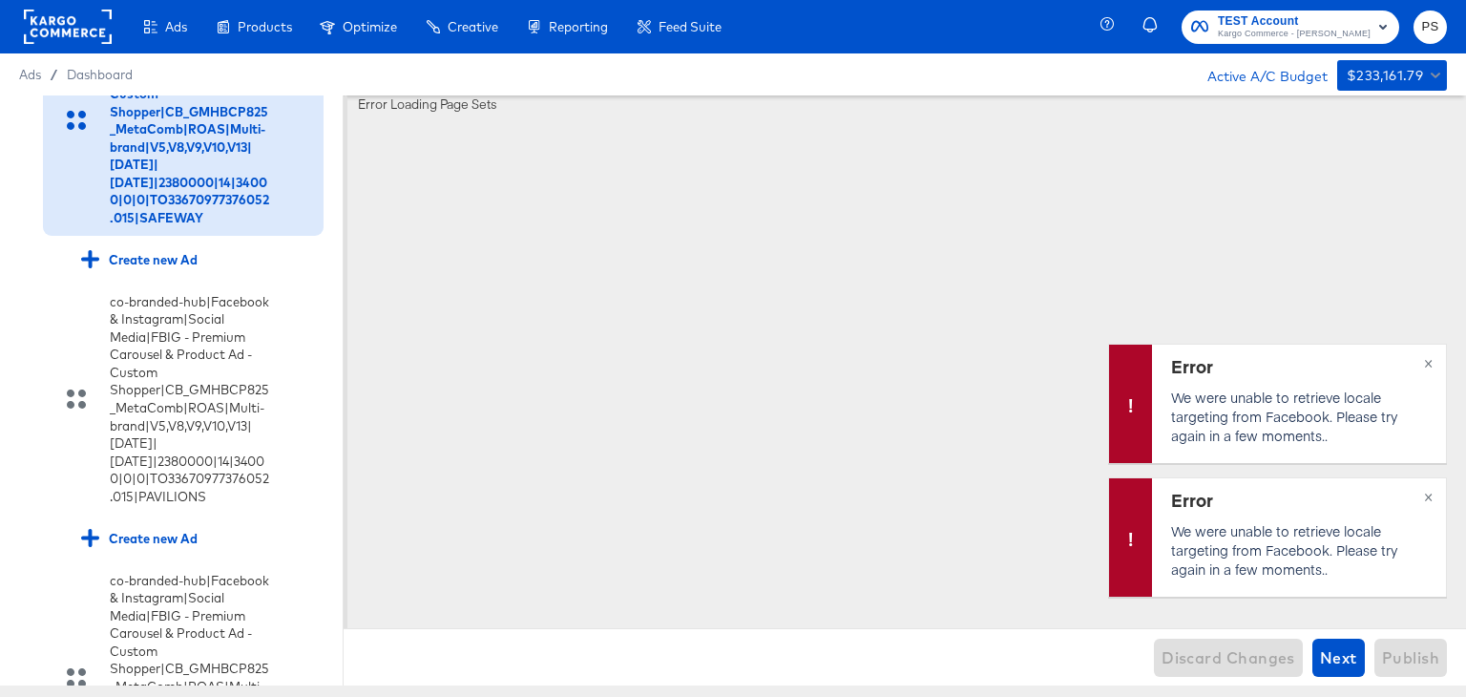
scroll to position [2299, 0]
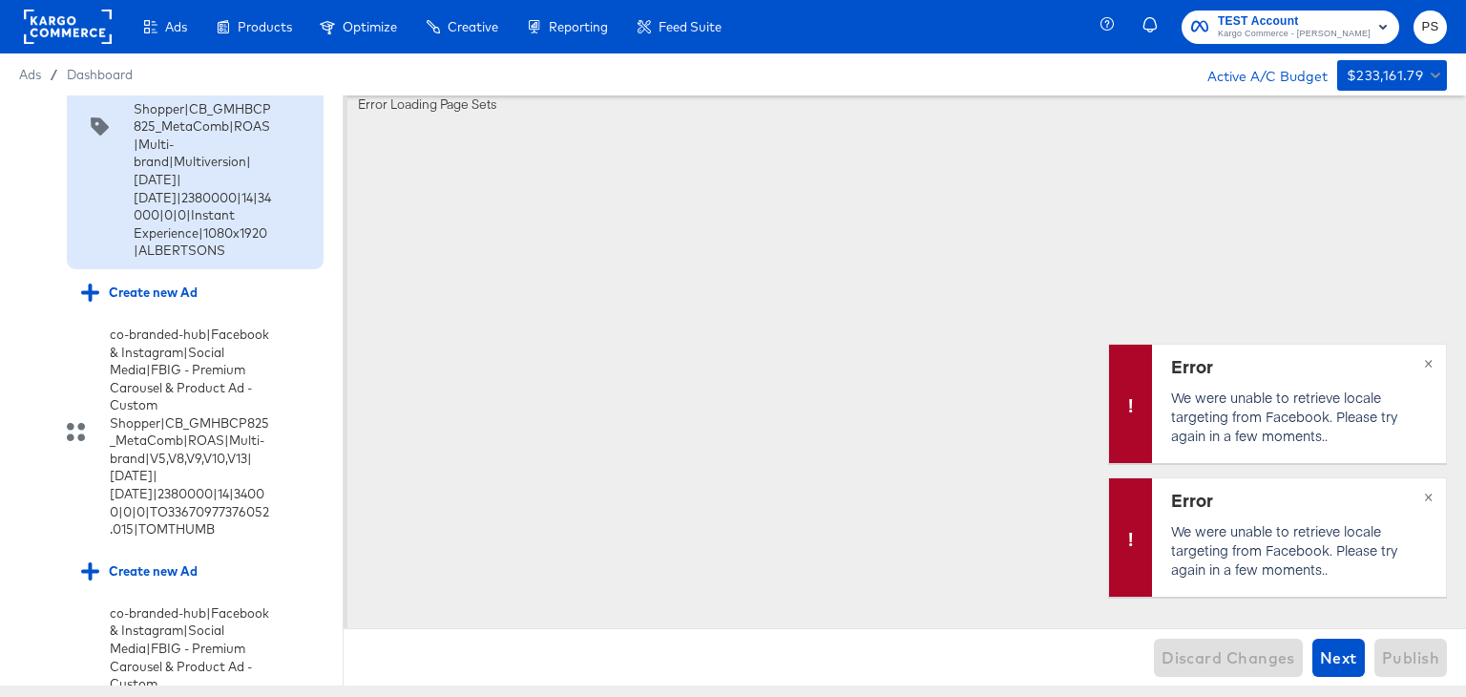
click at [27, 8] on icon at bounding box center [29, 0] width 14 height 14
click at [0, 0] on input "checkbox" at bounding box center [0, 0] width 0 height 0
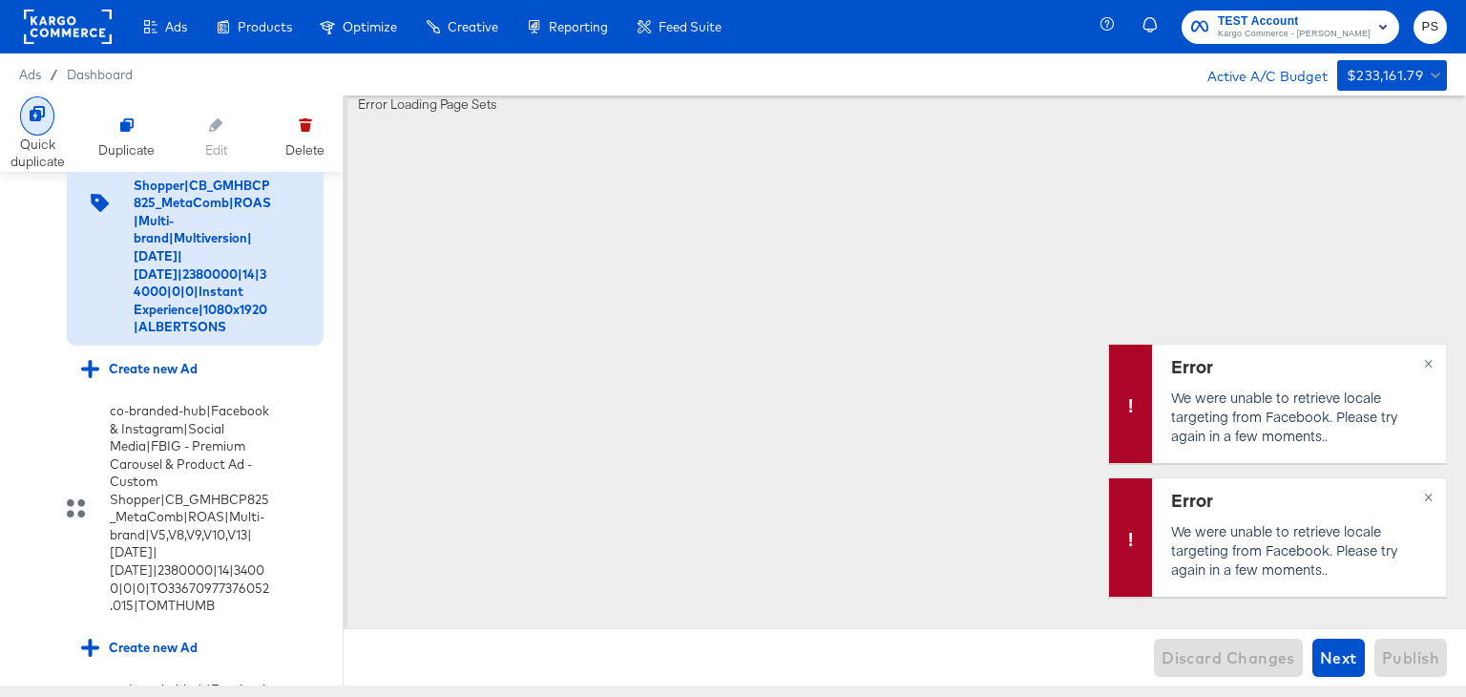
click at [46, 124] on div at bounding box center [37, 115] width 34 height 39
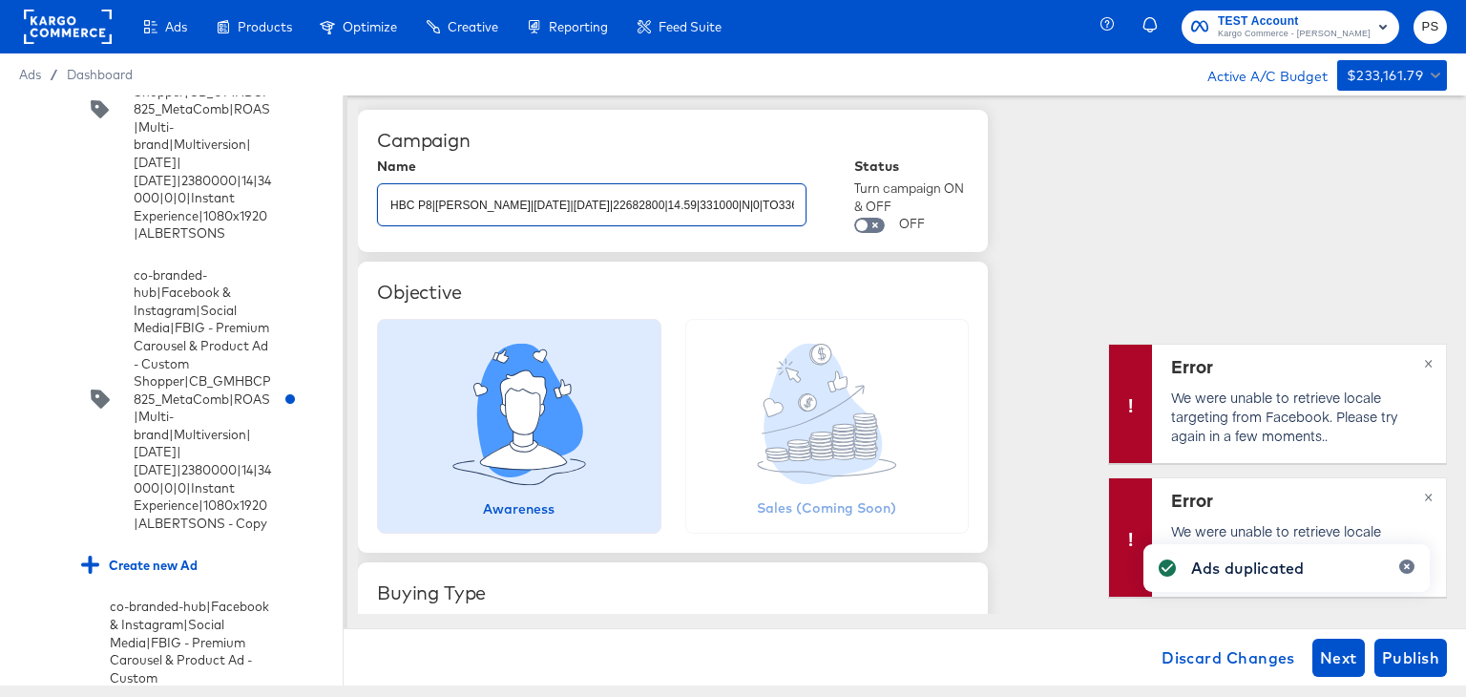
scroll to position [0, 546]
drag, startPoint x: 495, startPoint y: 207, endPoint x: 835, endPoint y: 222, distance: 340.0
click at [835, 222] on div "Name co-branded-hub|Multibrand|Multi-brand_FY25 CoBrand National GMHBC P8|[PERS…" at bounding box center [673, 195] width 592 height 74
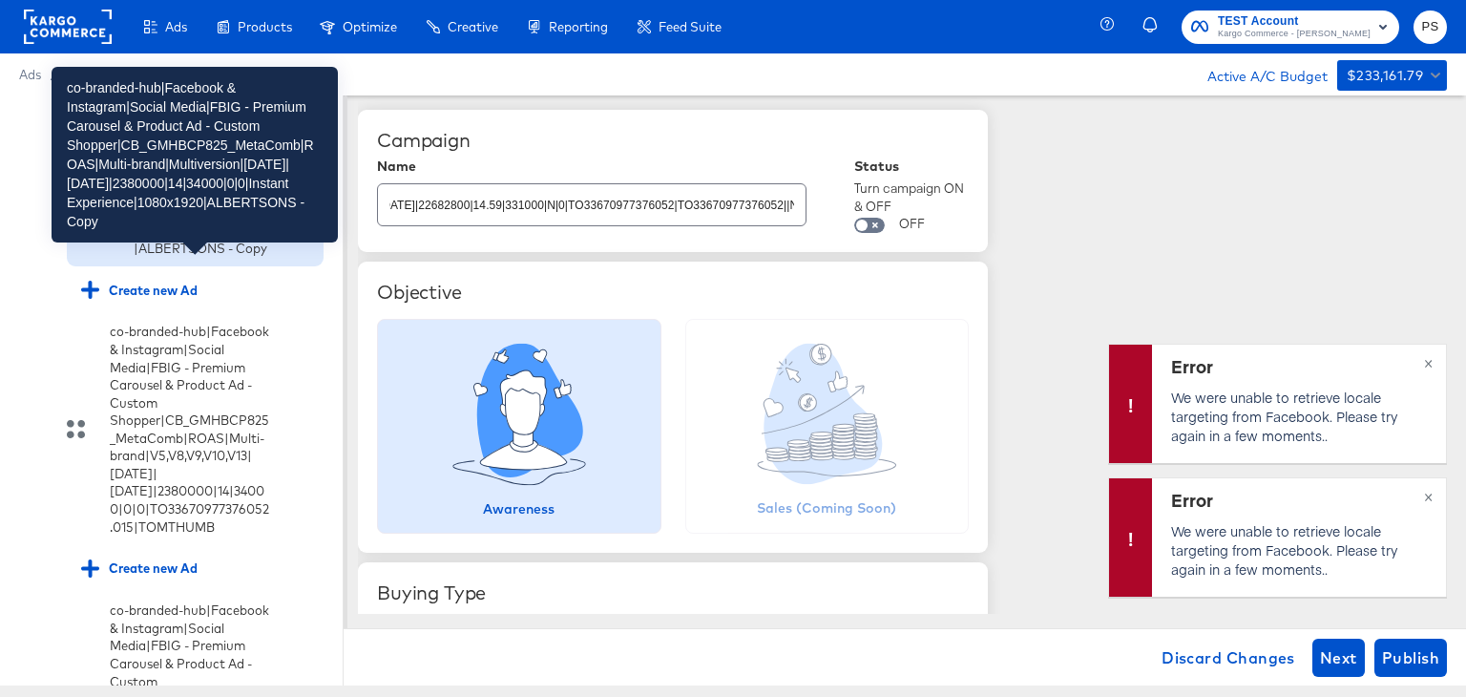
scroll to position [0, 0]
click at [199, 257] on div "co-branded-hub|Facebook & Instagram|Social Media|FBIG - Premium Carousel & Prod…" at bounding box center [202, 123] width 137 height 265
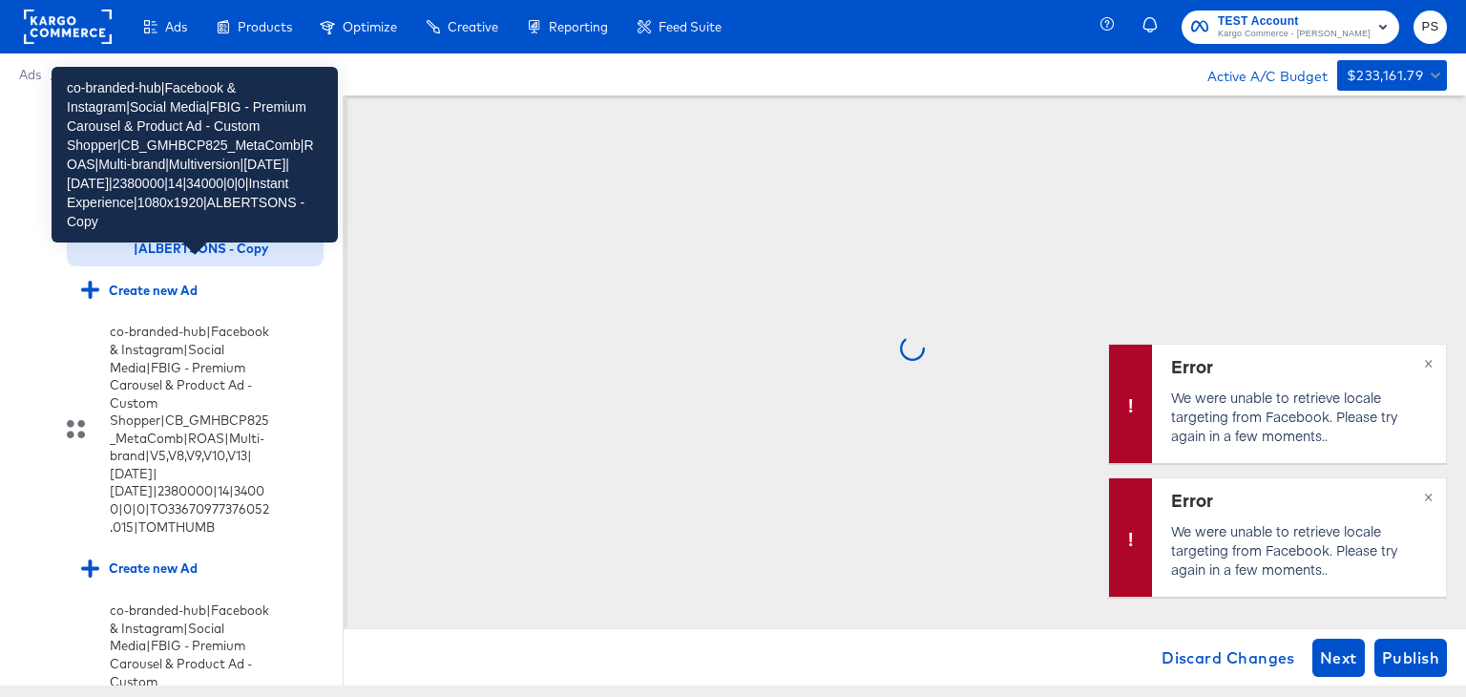
scroll to position [2573, 0]
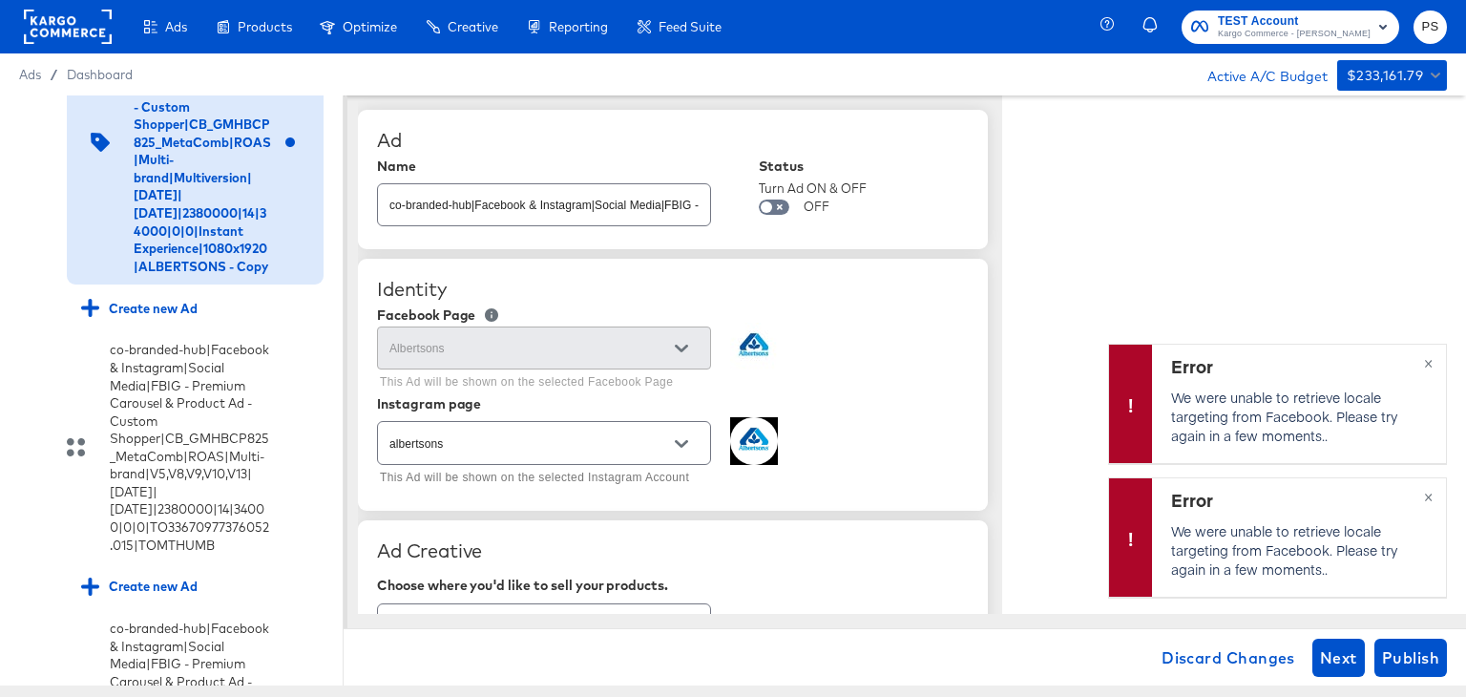
type textarea "x"
click at [677, 347] on div at bounding box center [681, 348] width 40 height 29
click at [676, 441] on icon "Open" at bounding box center [681, 444] width 13 height 8
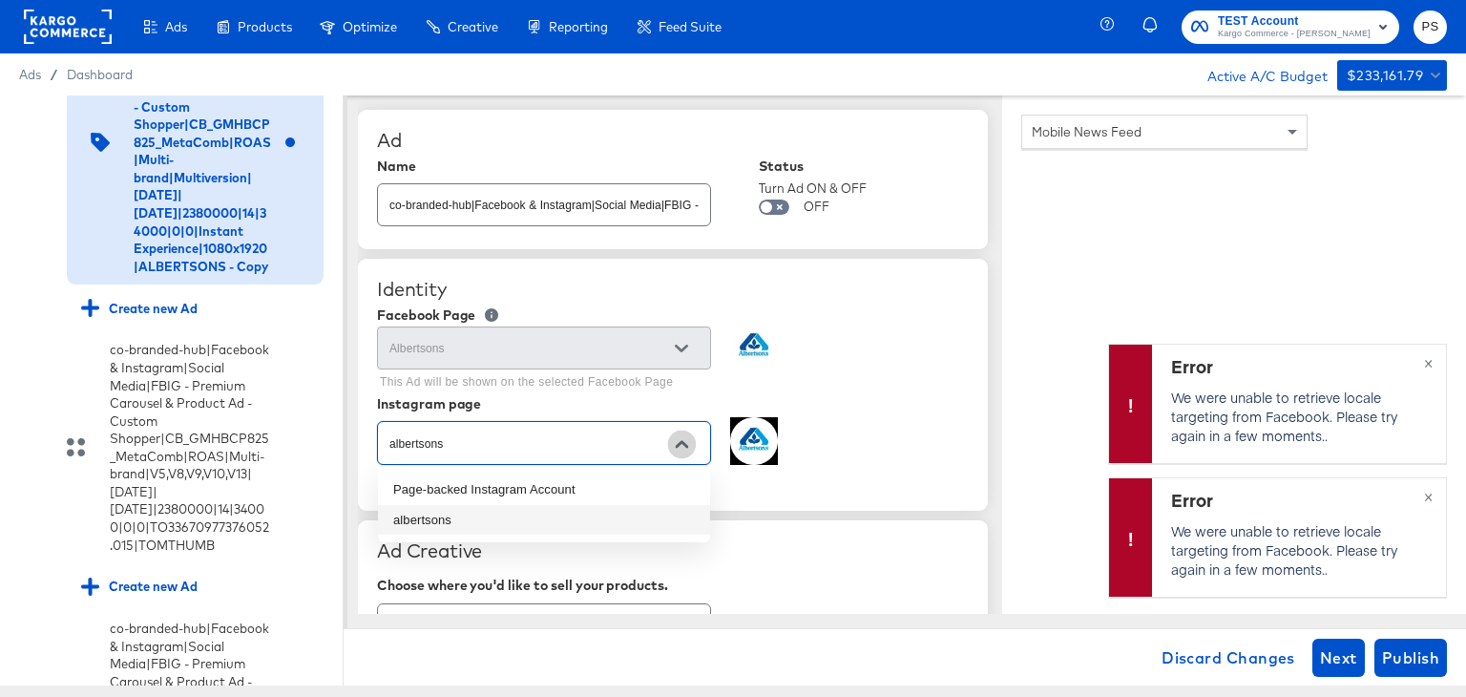
click at [676, 441] on icon "Close" at bounding box center [681, 443] width 13 height 13
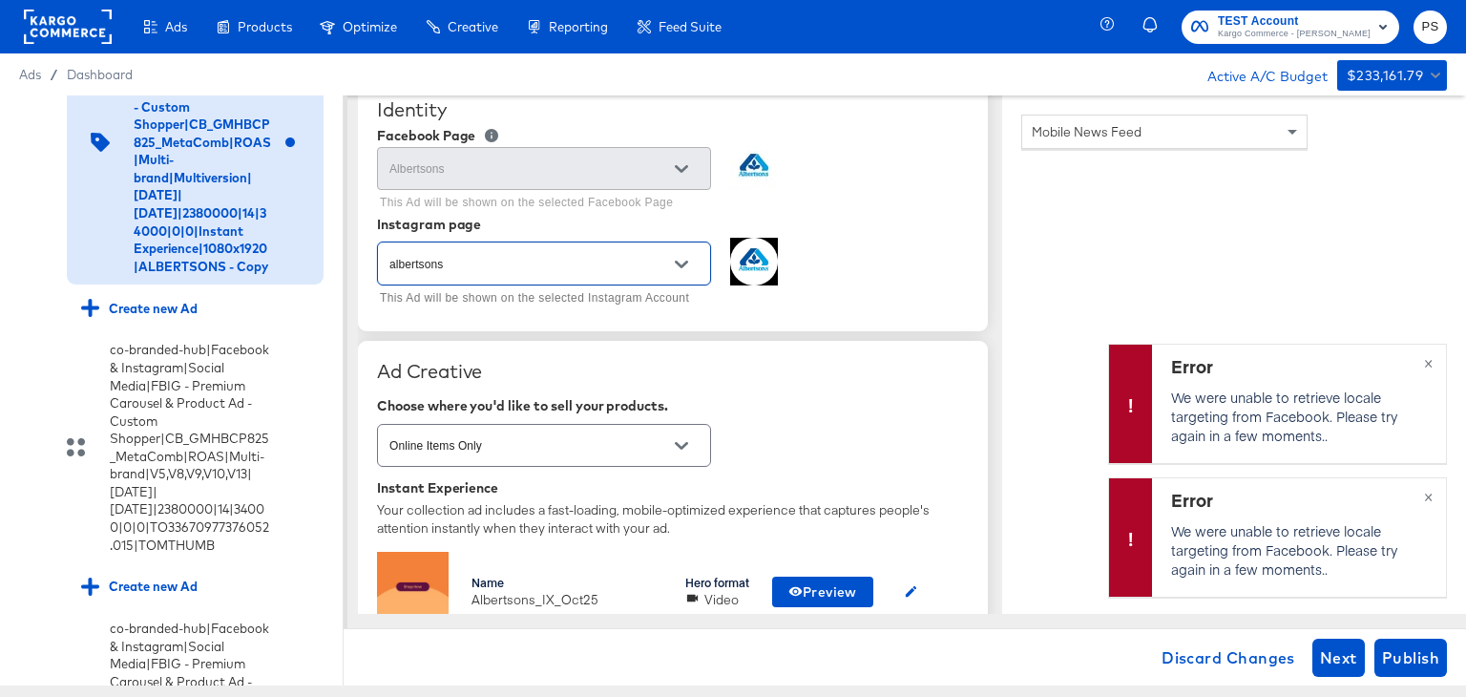
scroll to position [0, 0]
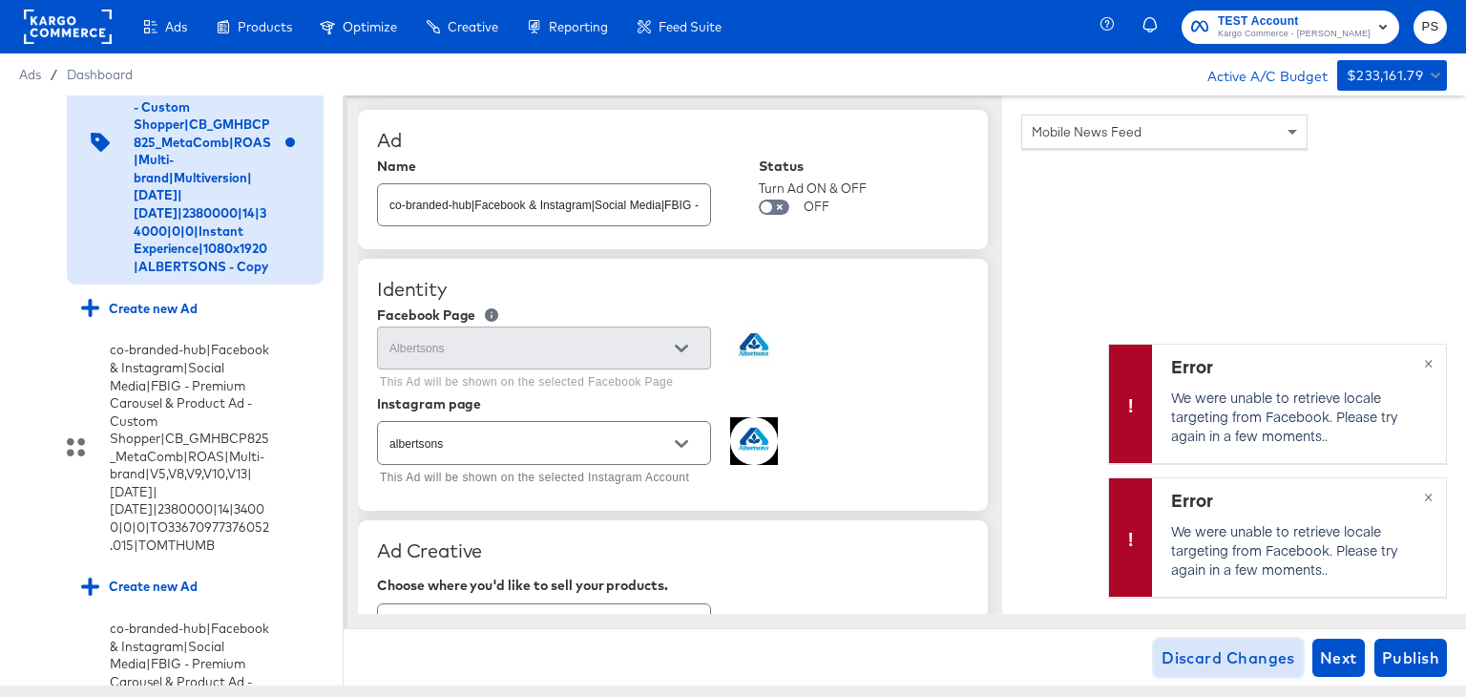
click at [1237, 660] on span "Discard Changes" at bounding box center [1228, 657] width 134 height 27
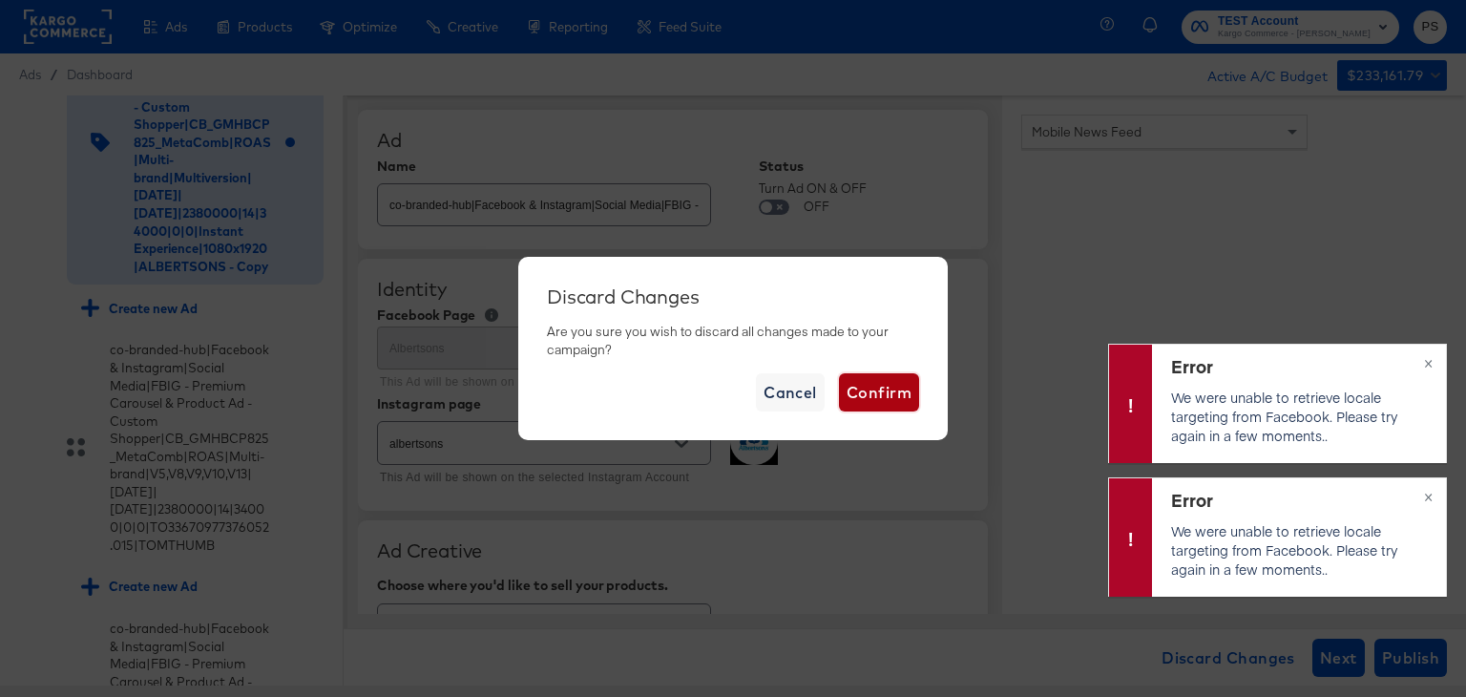
click at [904, 393] on span "Confirm" at bounding box center [878, 392] width 65 height 27
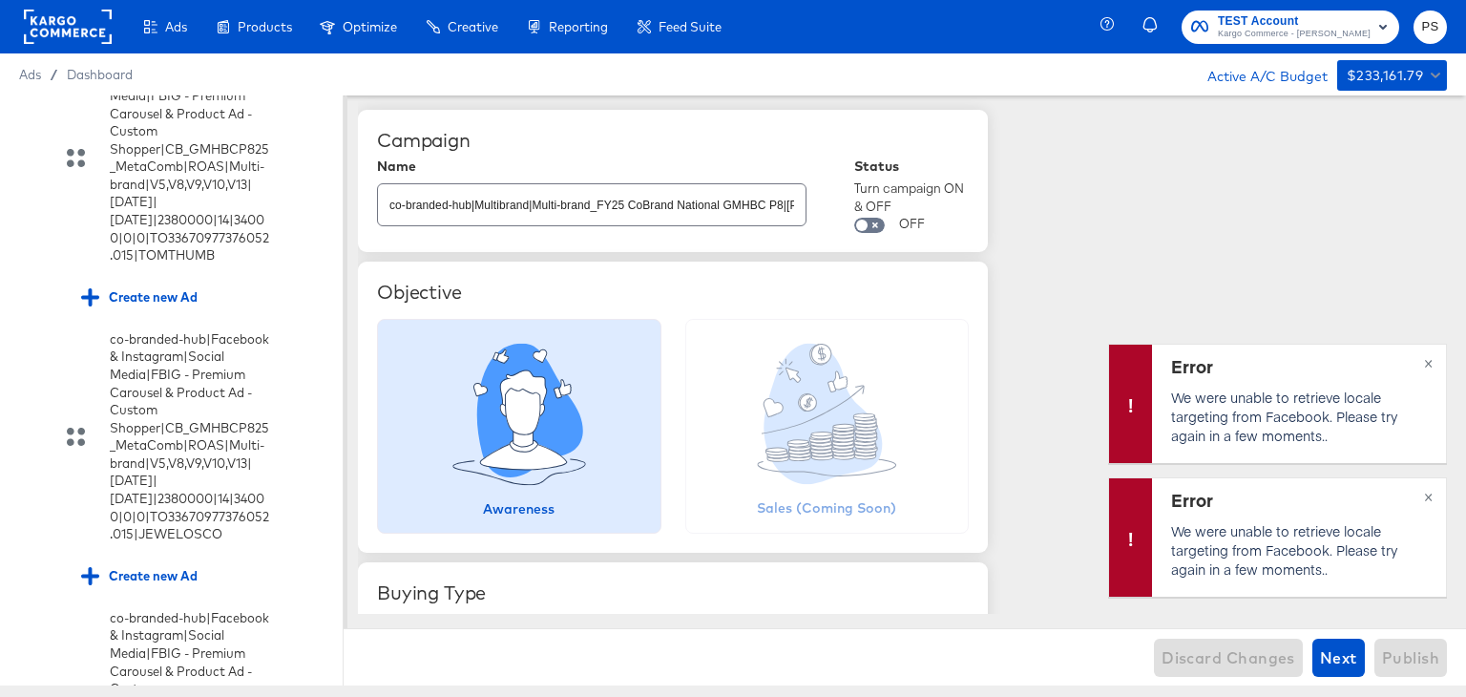
scroll to position [2591, 0]
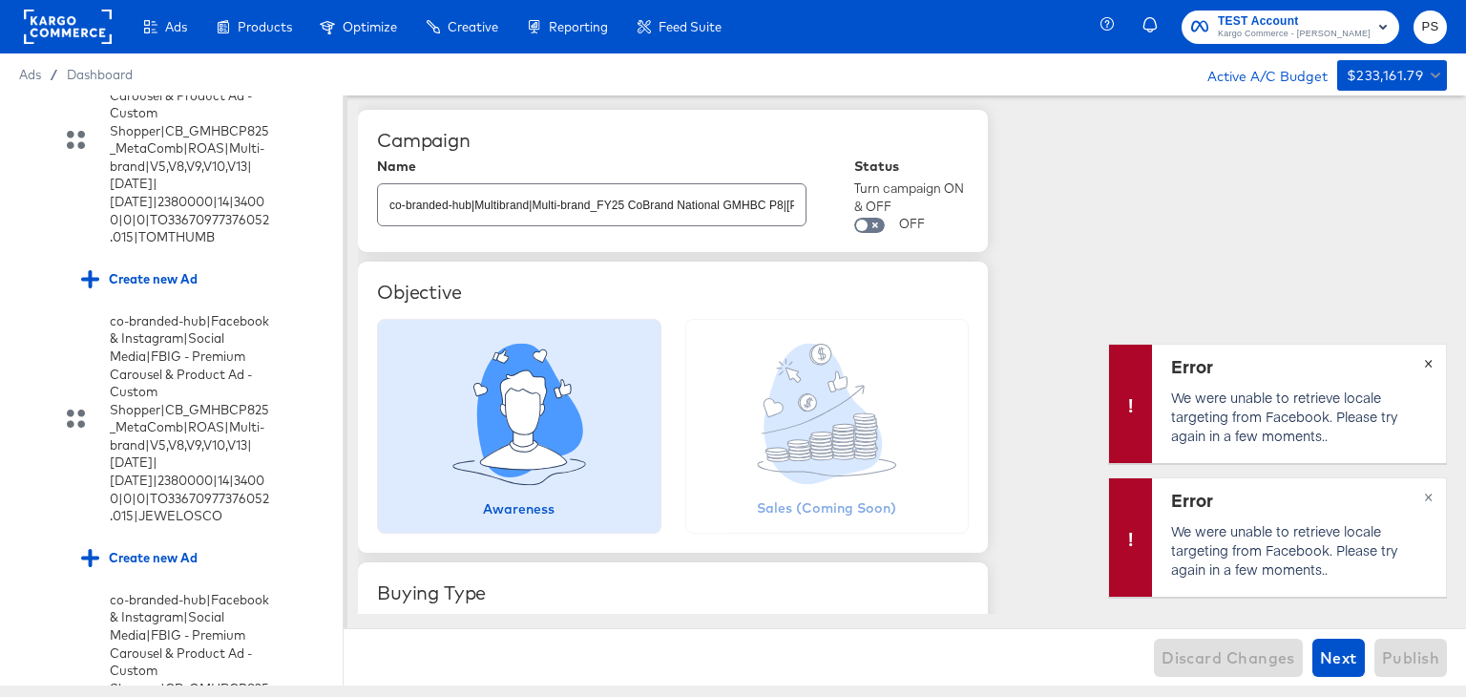
click at [1431, 367] on span "×" at bounding box center [1428, 361] width 9 height 22
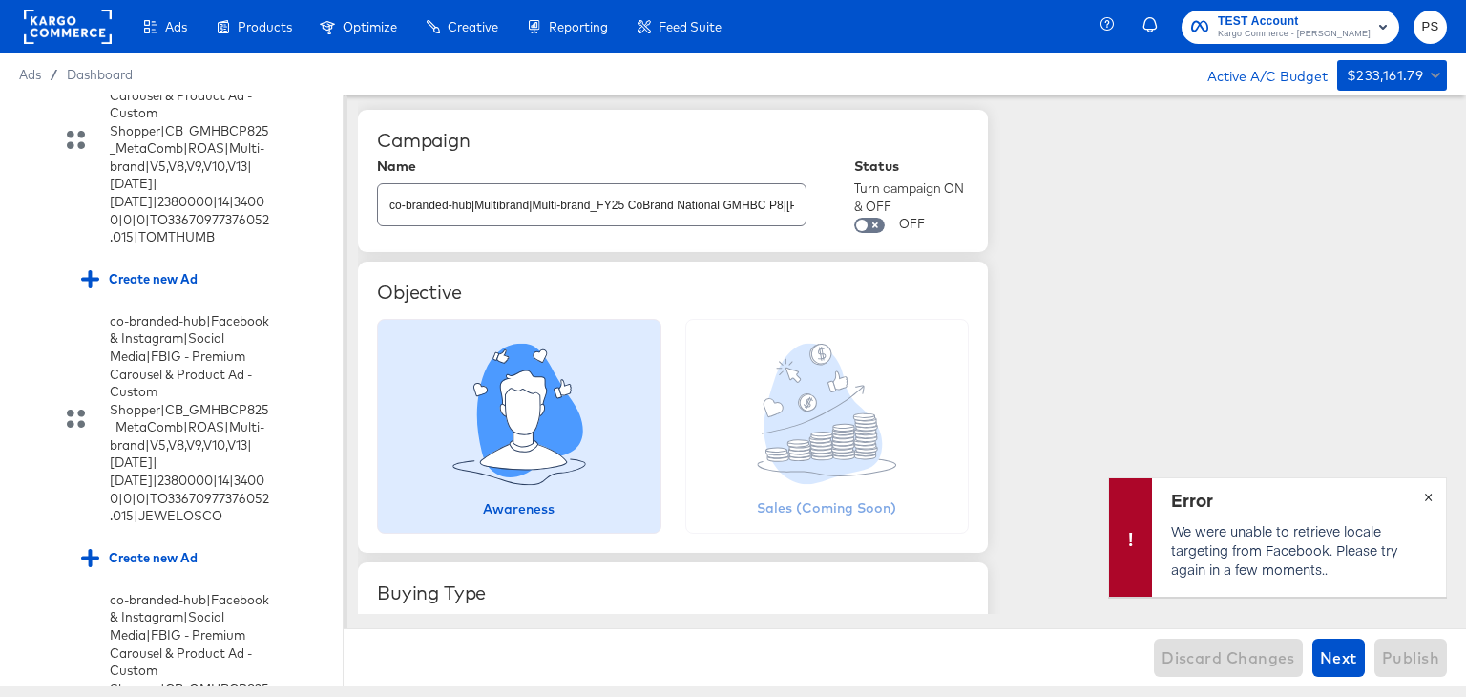
click at [1434, 498] on button "×" at bounding box center [1427, 495] width 35 height 34
